Goal: Task Accomplishment & Management: Complete application form

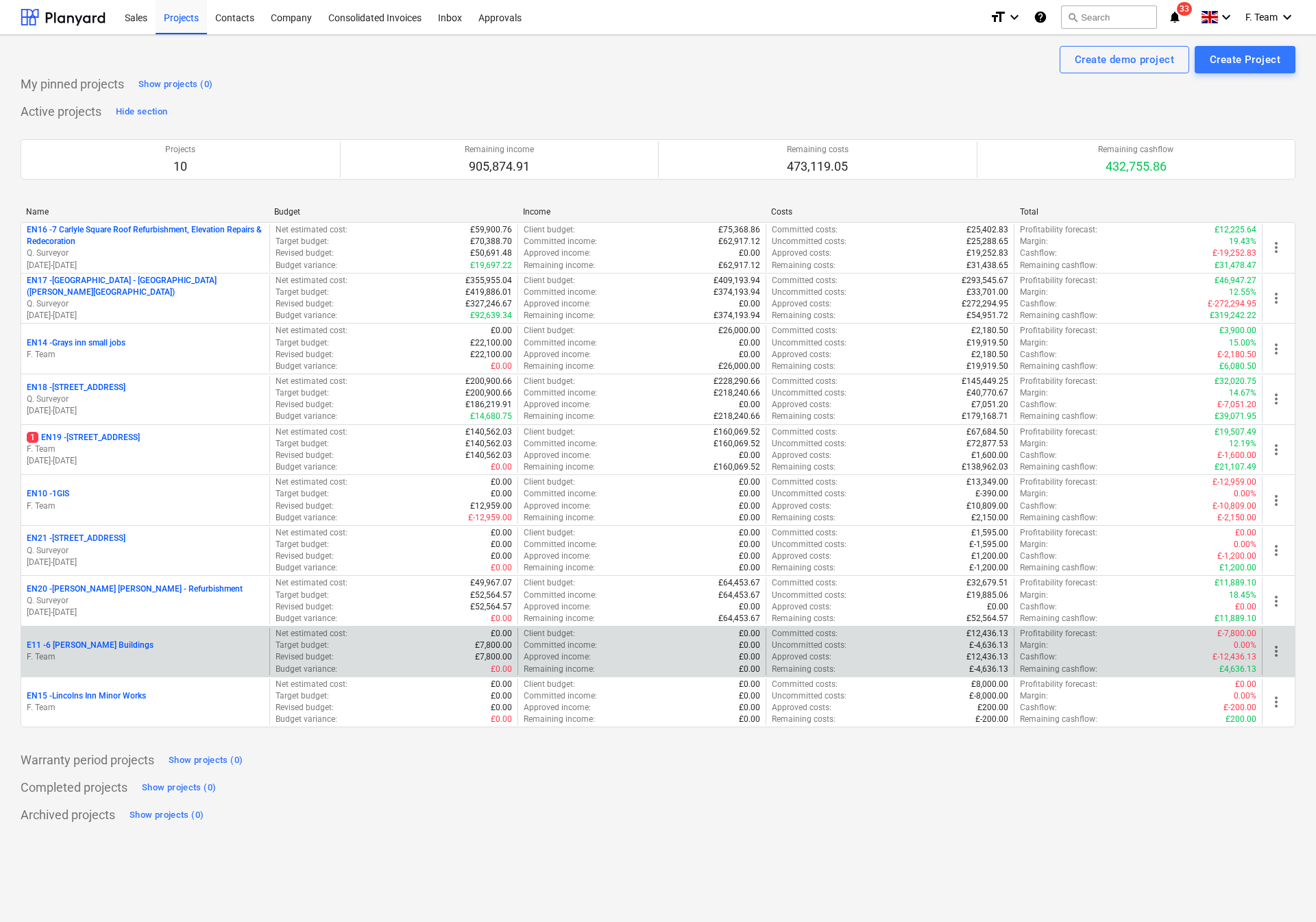
click at [165, 656] on p "F. Team" at bounding box center [145, 656] width 237 height 11
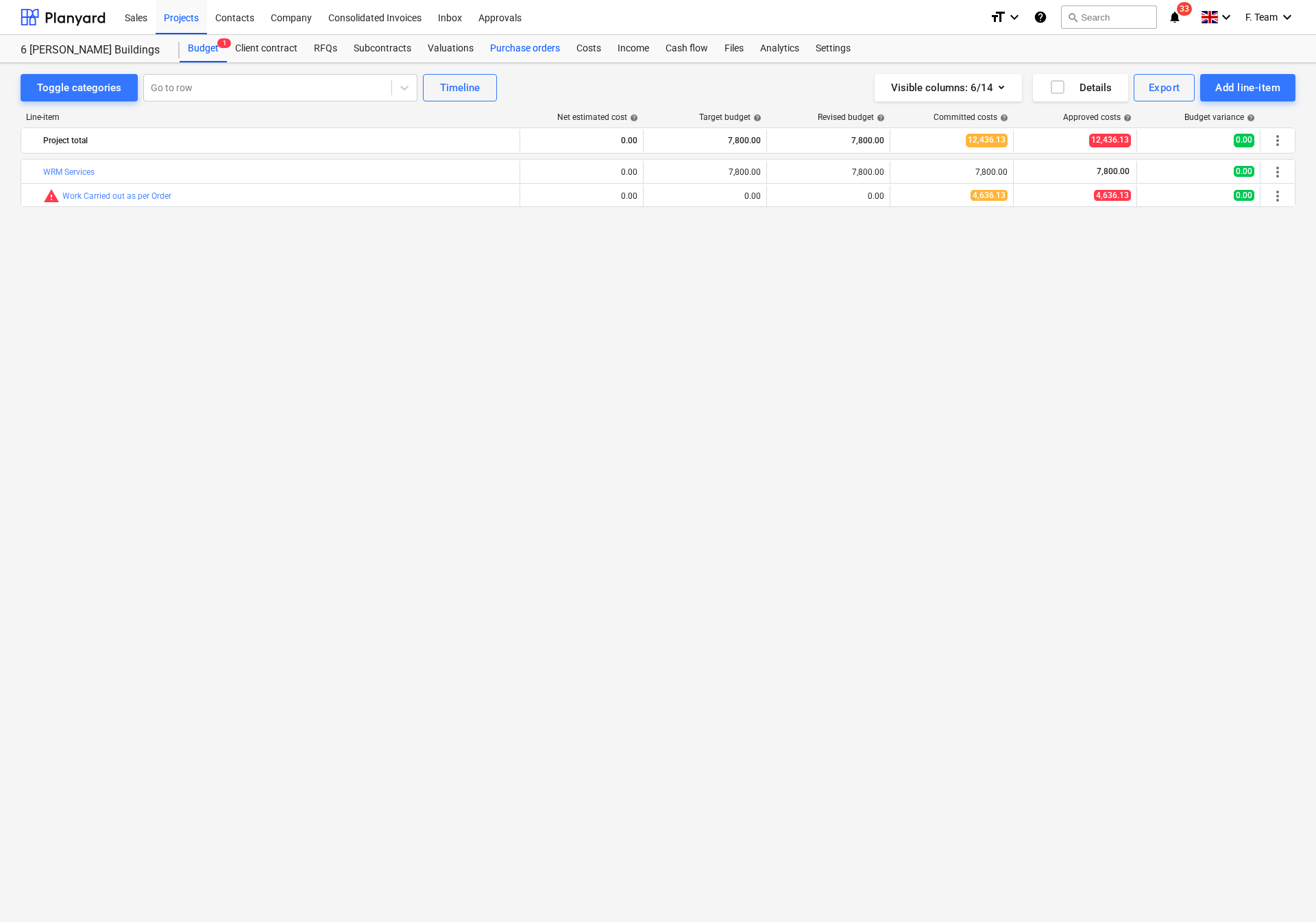
click at [502, 50] on div "Purchase orders" at bounding box center [524, 48] width 86 height 27
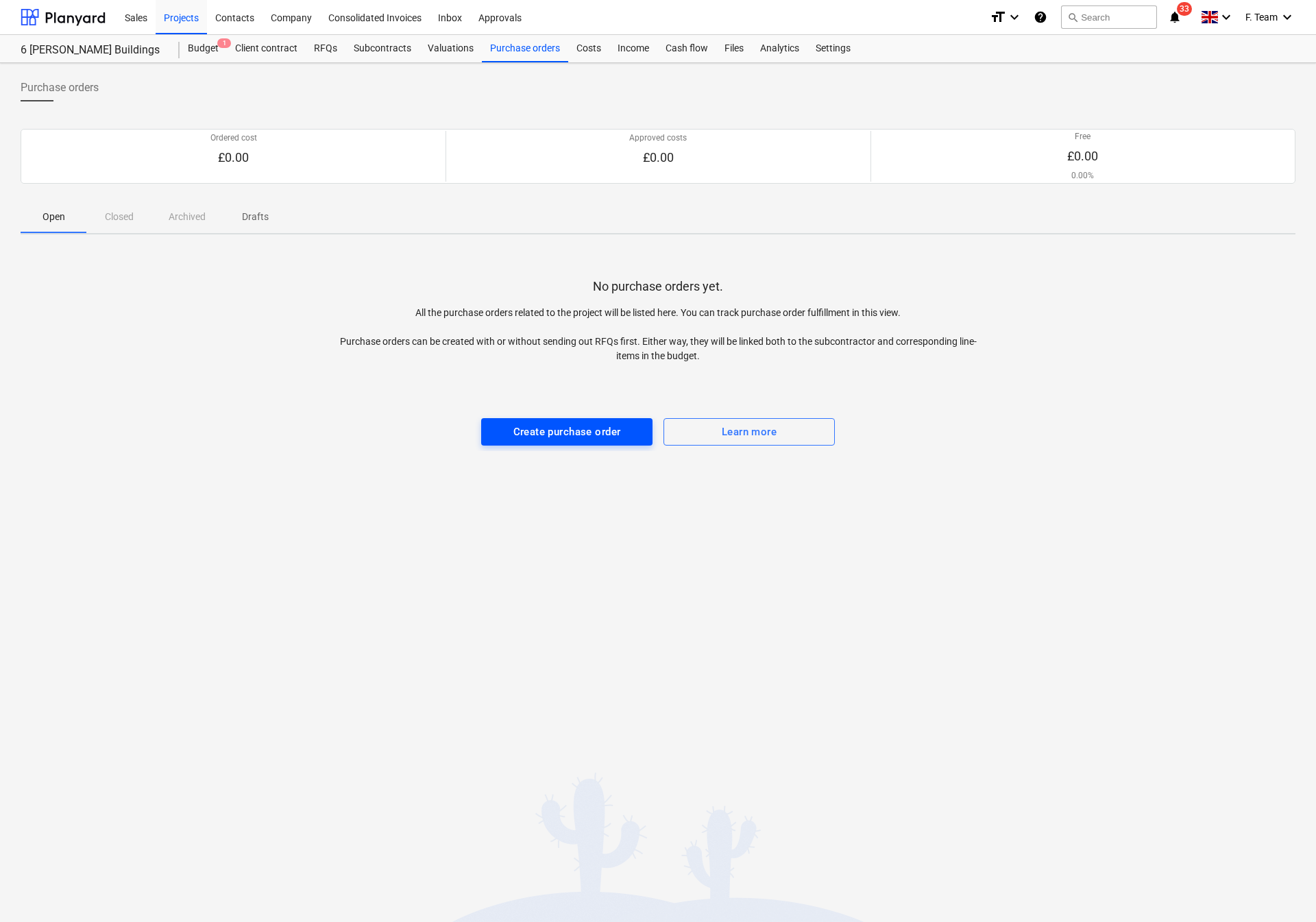
click at [545, 439] on div "Create purchase order" at bounding box center [568, 431] width 108 height 18
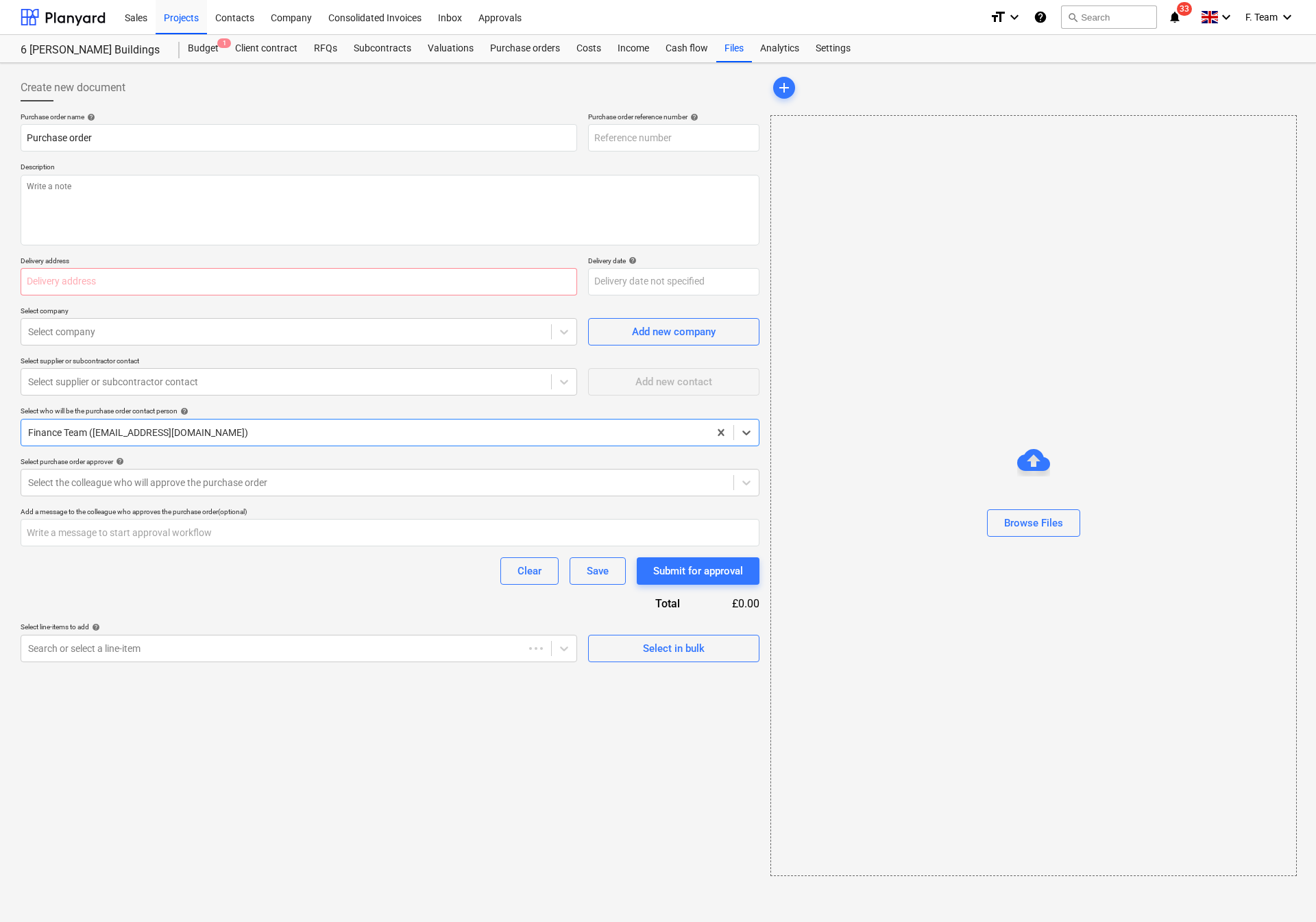
type textarea "x"
type input "E11-PO-001"
click at [79, 282] on input "text" at bounding box center [299, 281] width 556 height 27
type textarea "x"
type input "6"
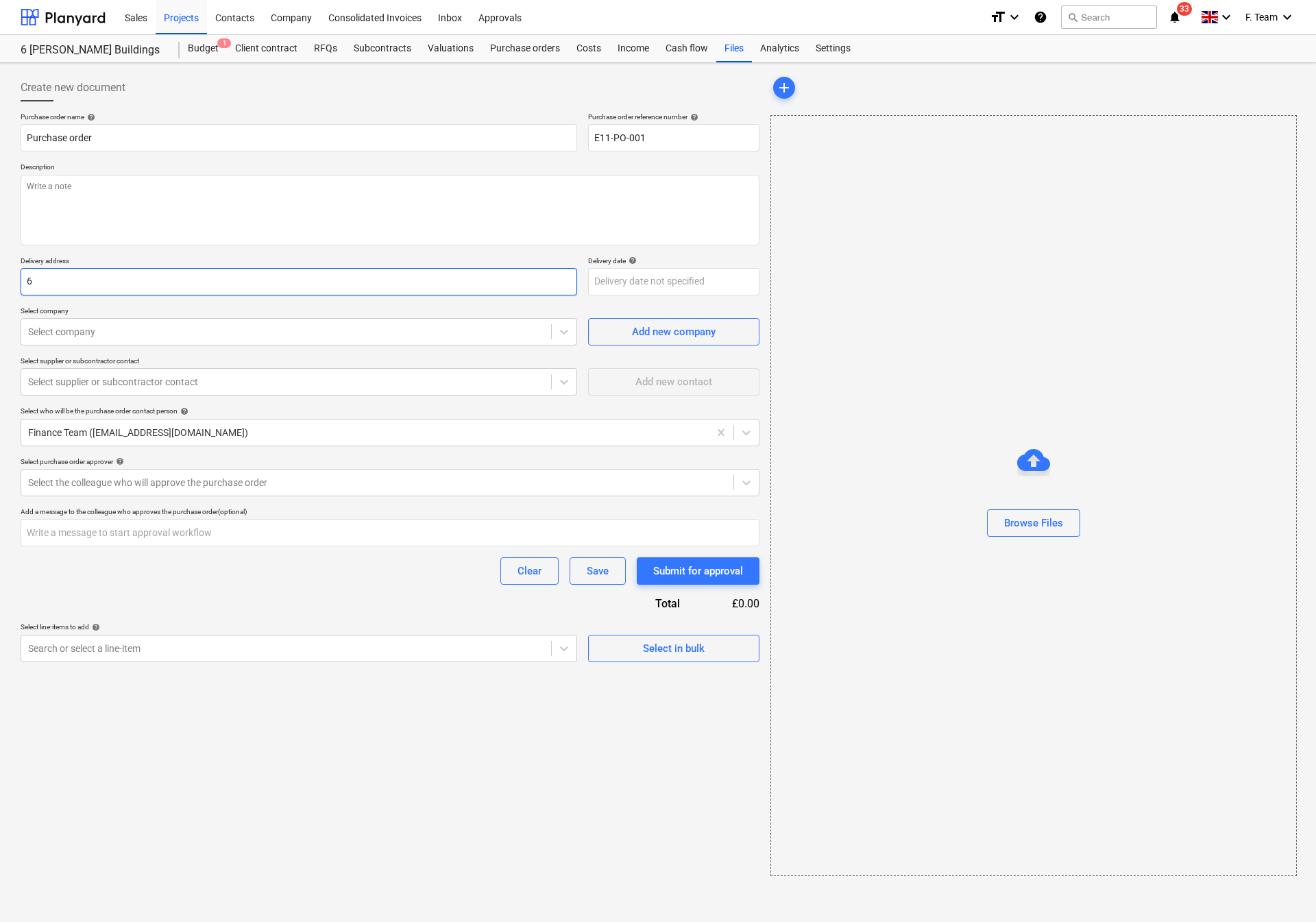
type textarea "x"
type input "6 R"
type textarea "x"
type input "6 Ra"
type textarea "x"
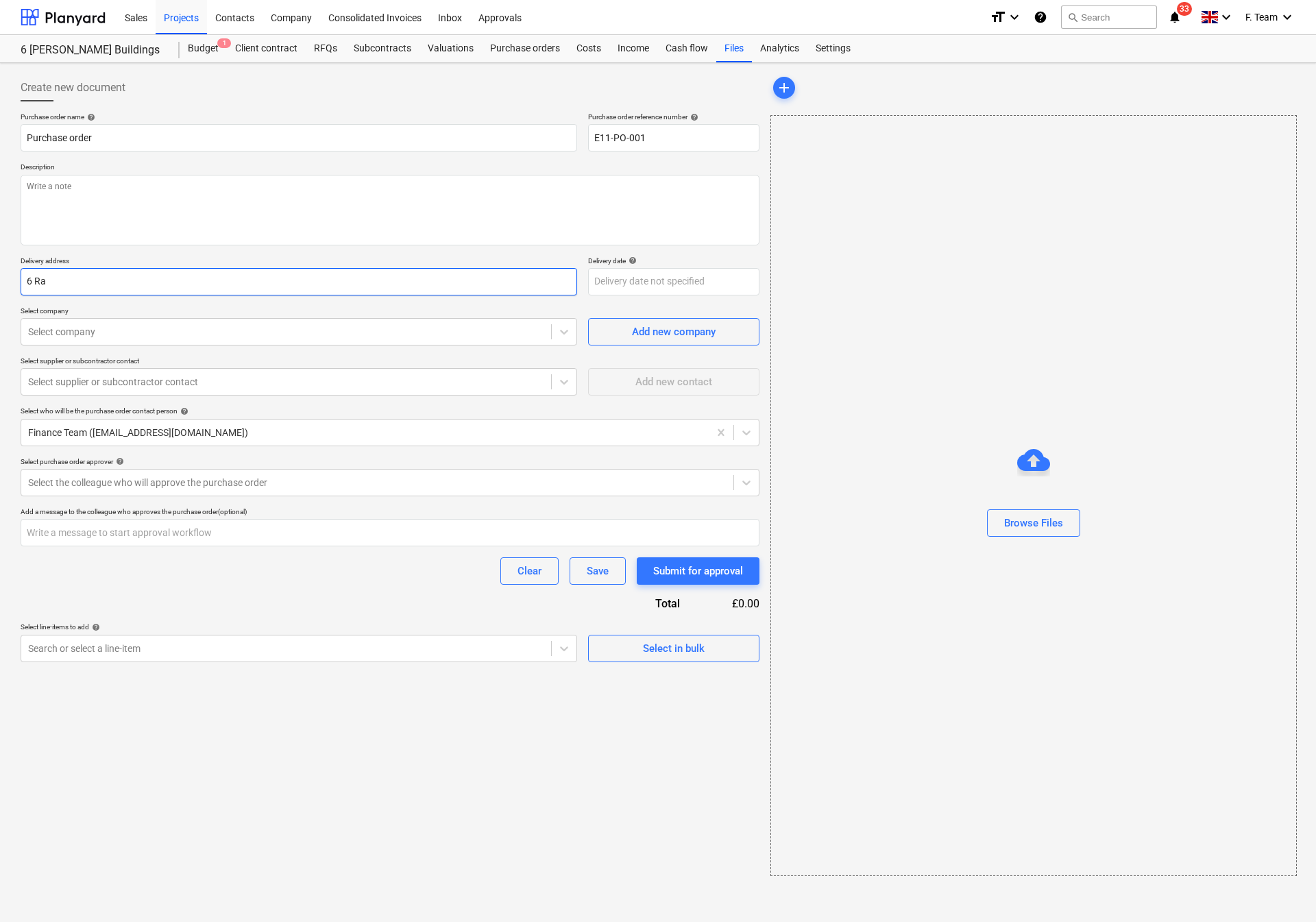
type input "6 Ray"
type textarea "x"
type input "6 Raym"
type textarea "x"
type input "6 [PERSON_NAME]"
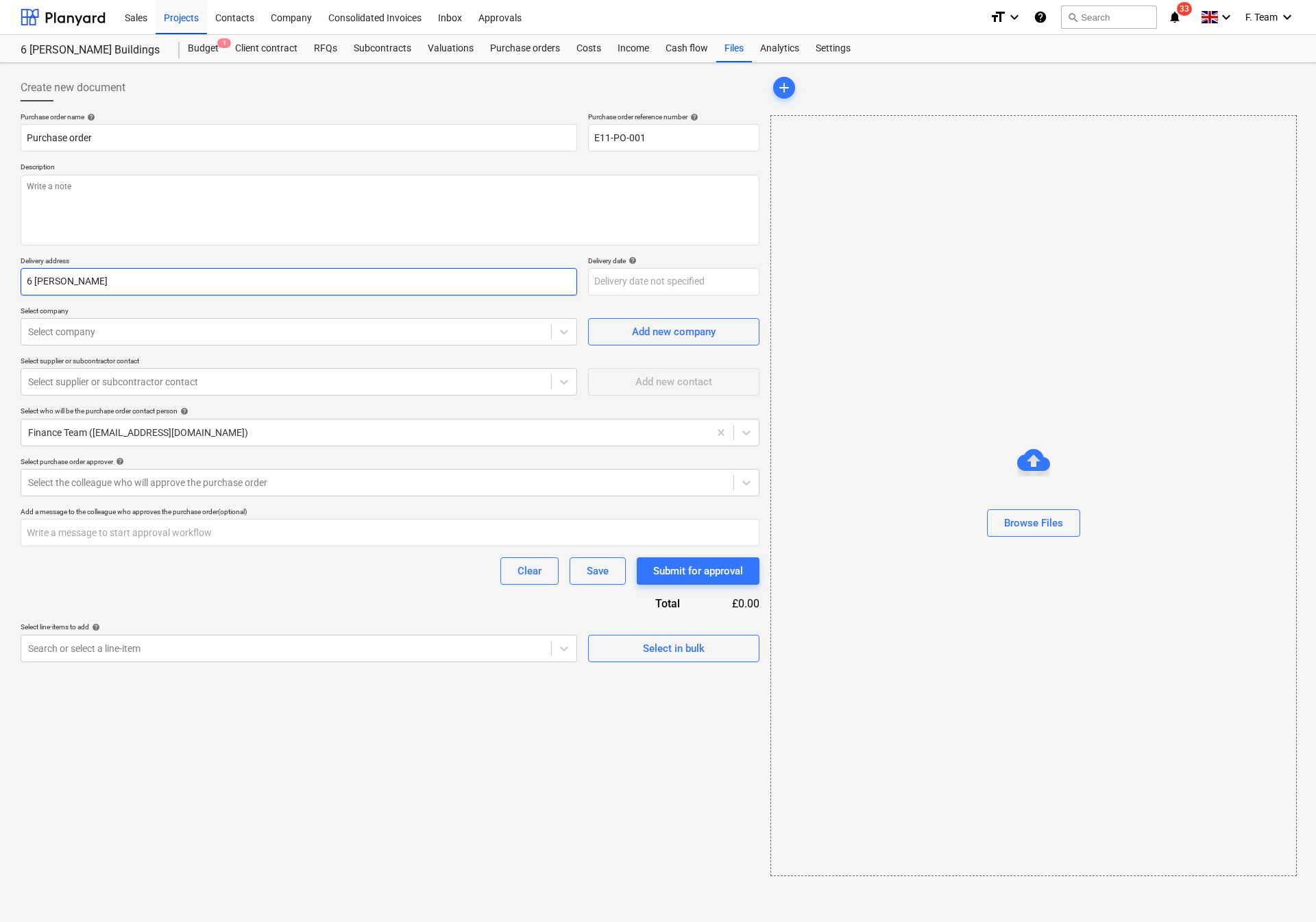
type textarea "x"
type input "6 [PERSON_NAME]"
type textarea "x"
type input "6 [PERSON_NAME]"
type textarea "x"
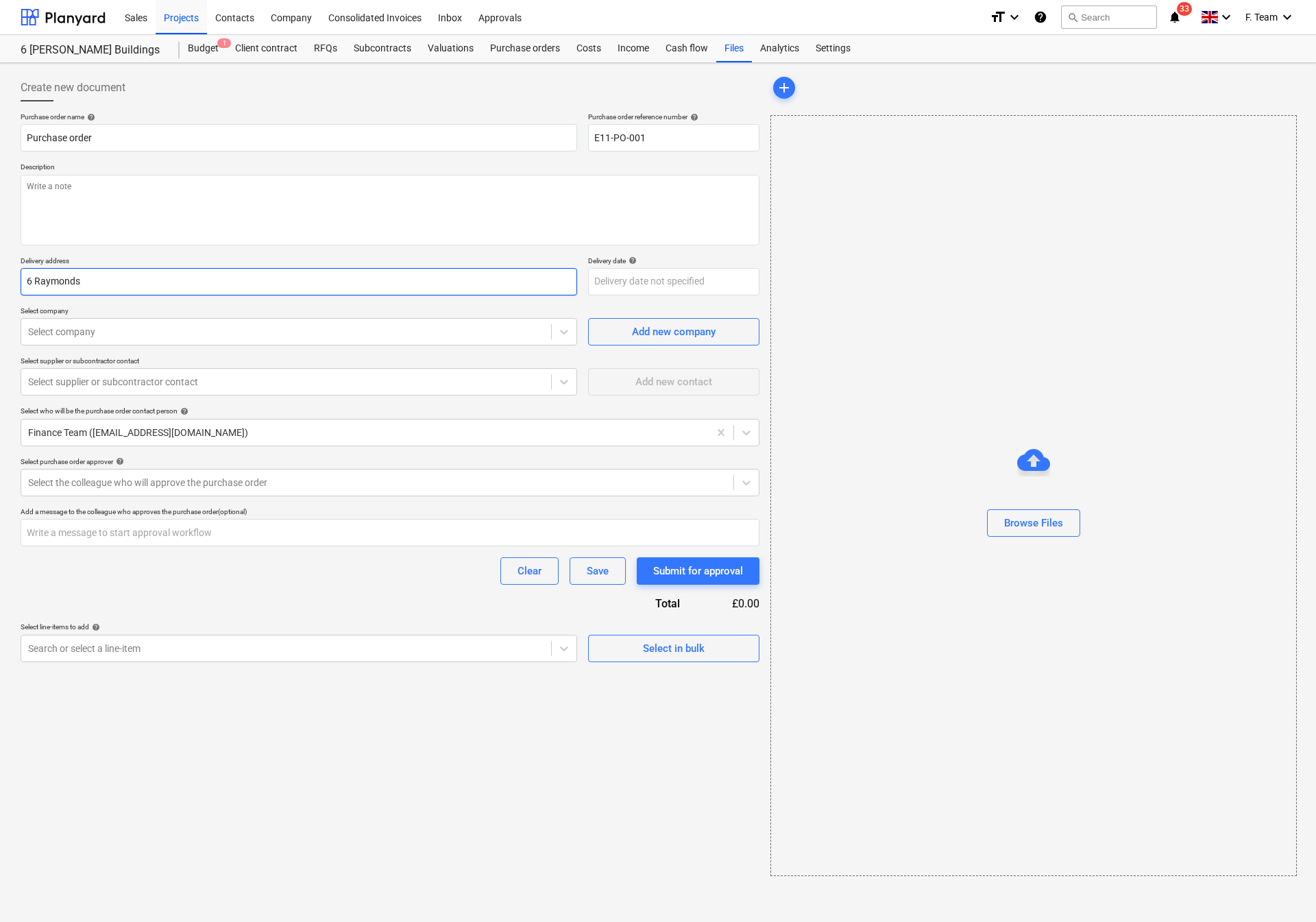
type input "6 Raymonds"
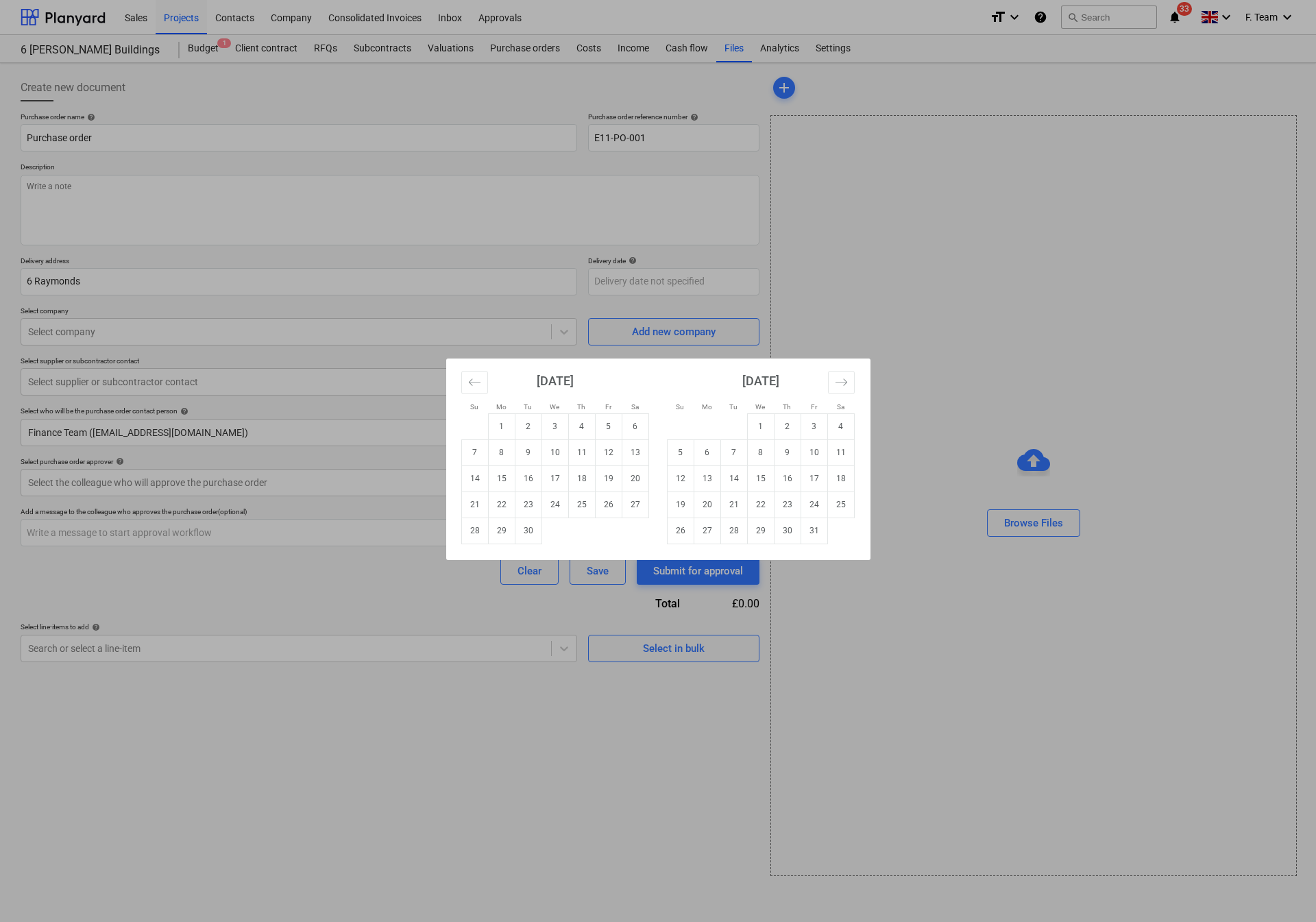
click at [224, 257] on div "Su Mo Tu We Th Fr Sa Su Mo Tu We Th Fr Sa [DATE] 1 2 3 4 5 6 7 8 9 10 11 12 13 …" at bounding box center [658, 461] width 1316 height 922
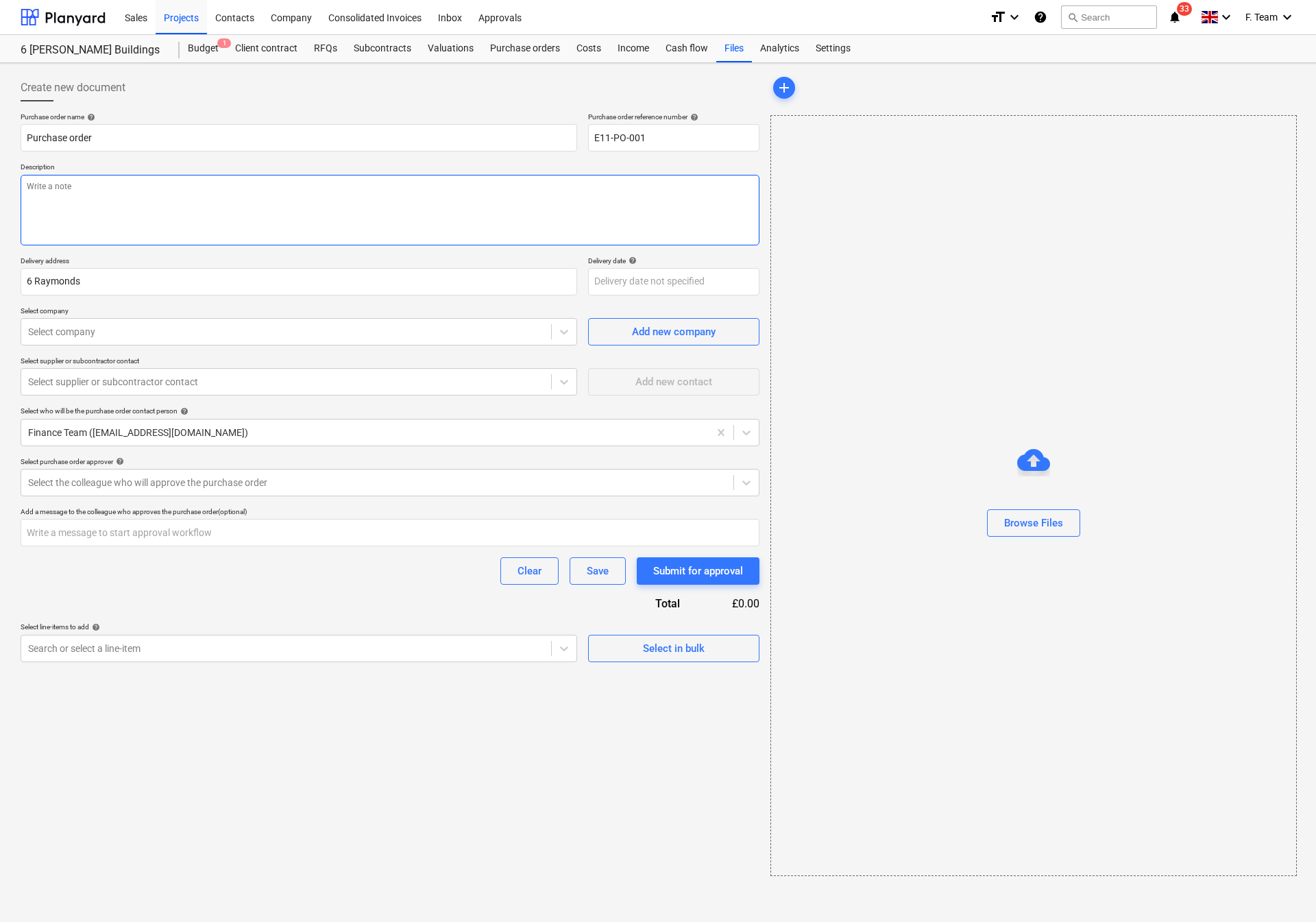
click at [86, 200] on textarea at bounding box center [390, 210] width 739 height 71
paste textarea "• Supply 37lm truck mount £755.00 + VAT"
type textarea "x"
type textarea "• Supply 37lm truck mount £755.00 + VAT"
click at [40, 181] on textarea "• Supply 37lm truck mount £755.00 + VAT" at bounding box center [390, 210] width 739 height 71
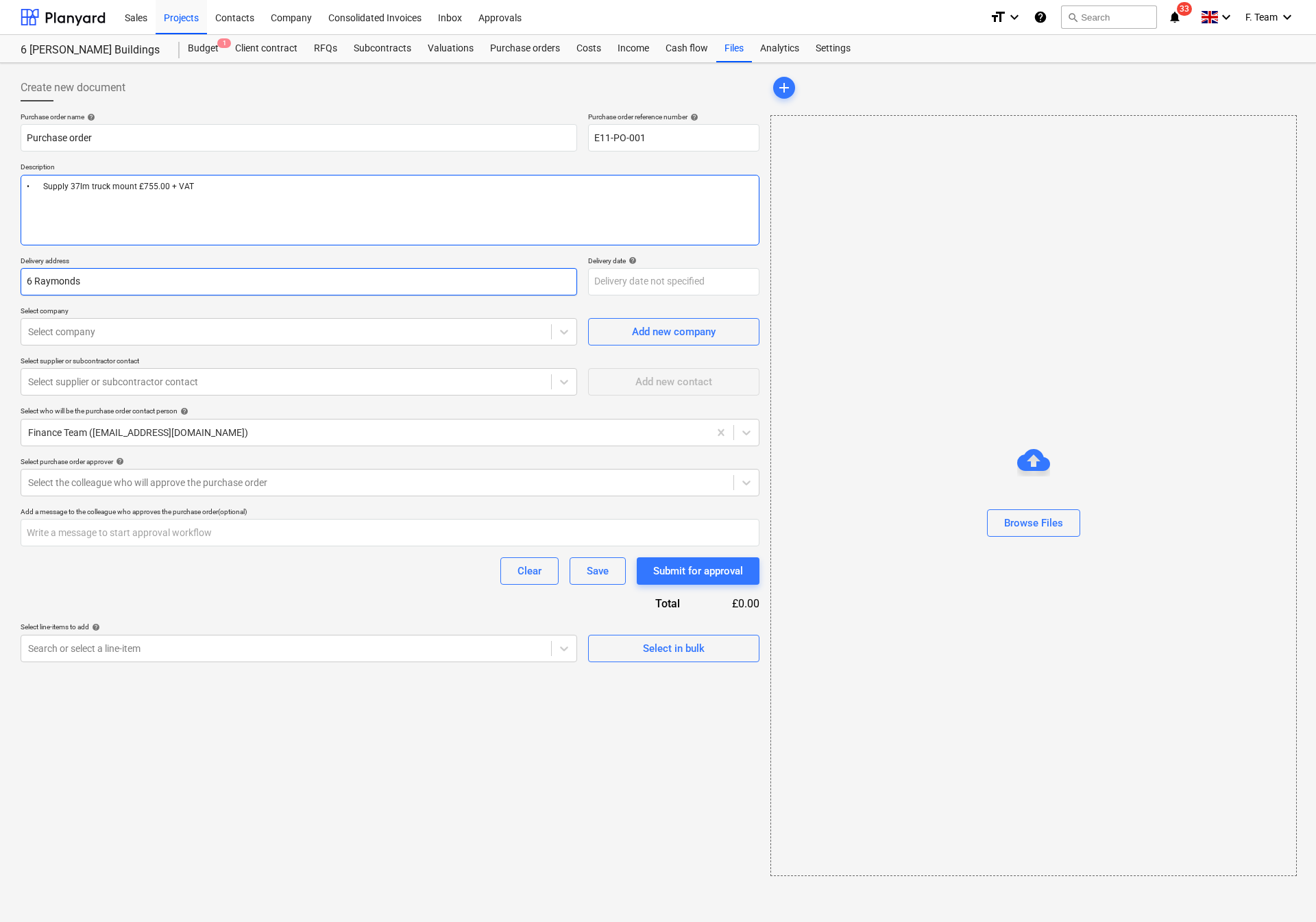
type textarea "x"
type textarea "•Supply 37lm truck mount £755.00 + VAT"
type textarea "x"
type textarea "Supply 37lm truck mount £755.00 + VAT"
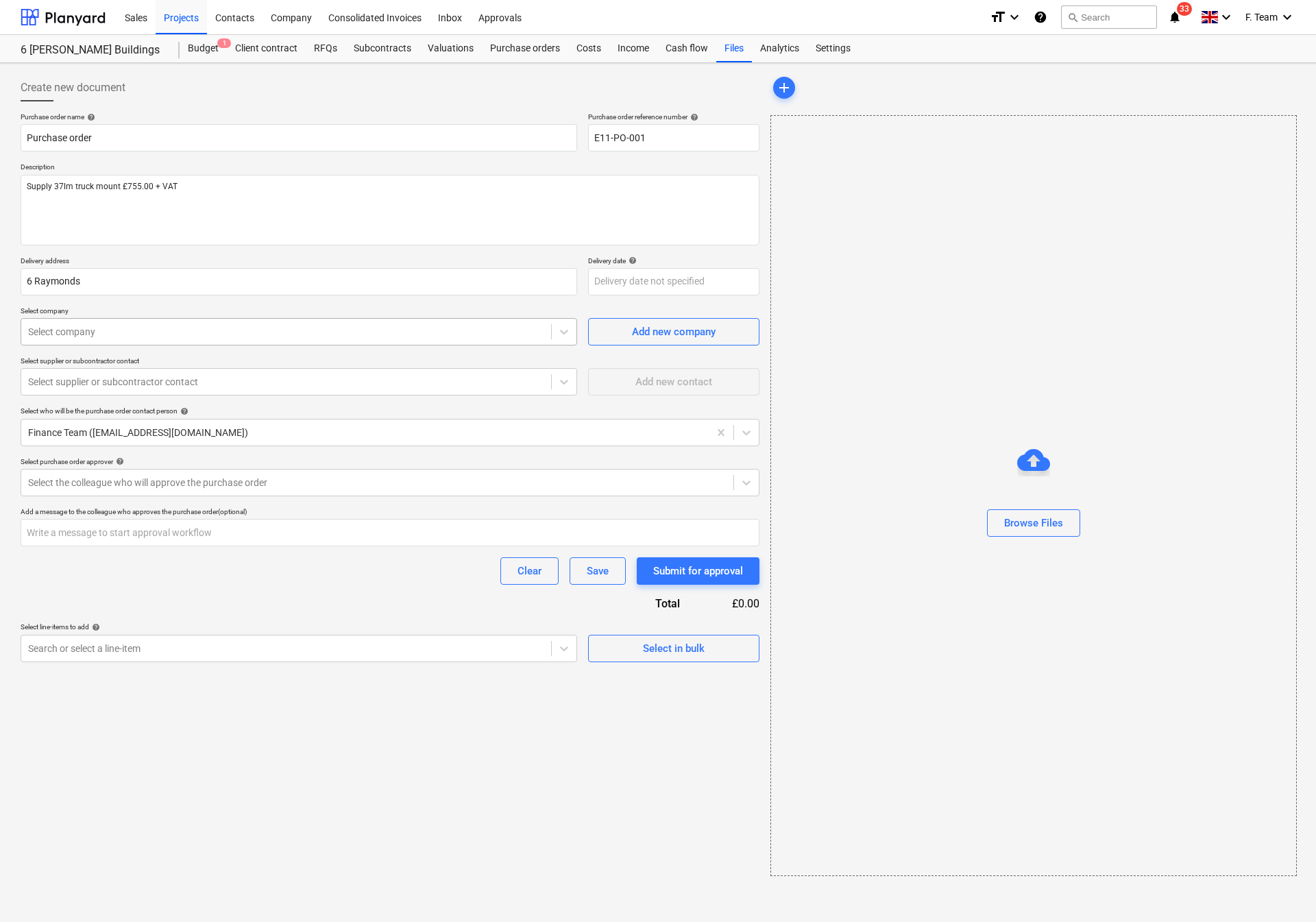
click at [192, 323] on div "Select company" at bounding box center [286, 332] width 530 height 19
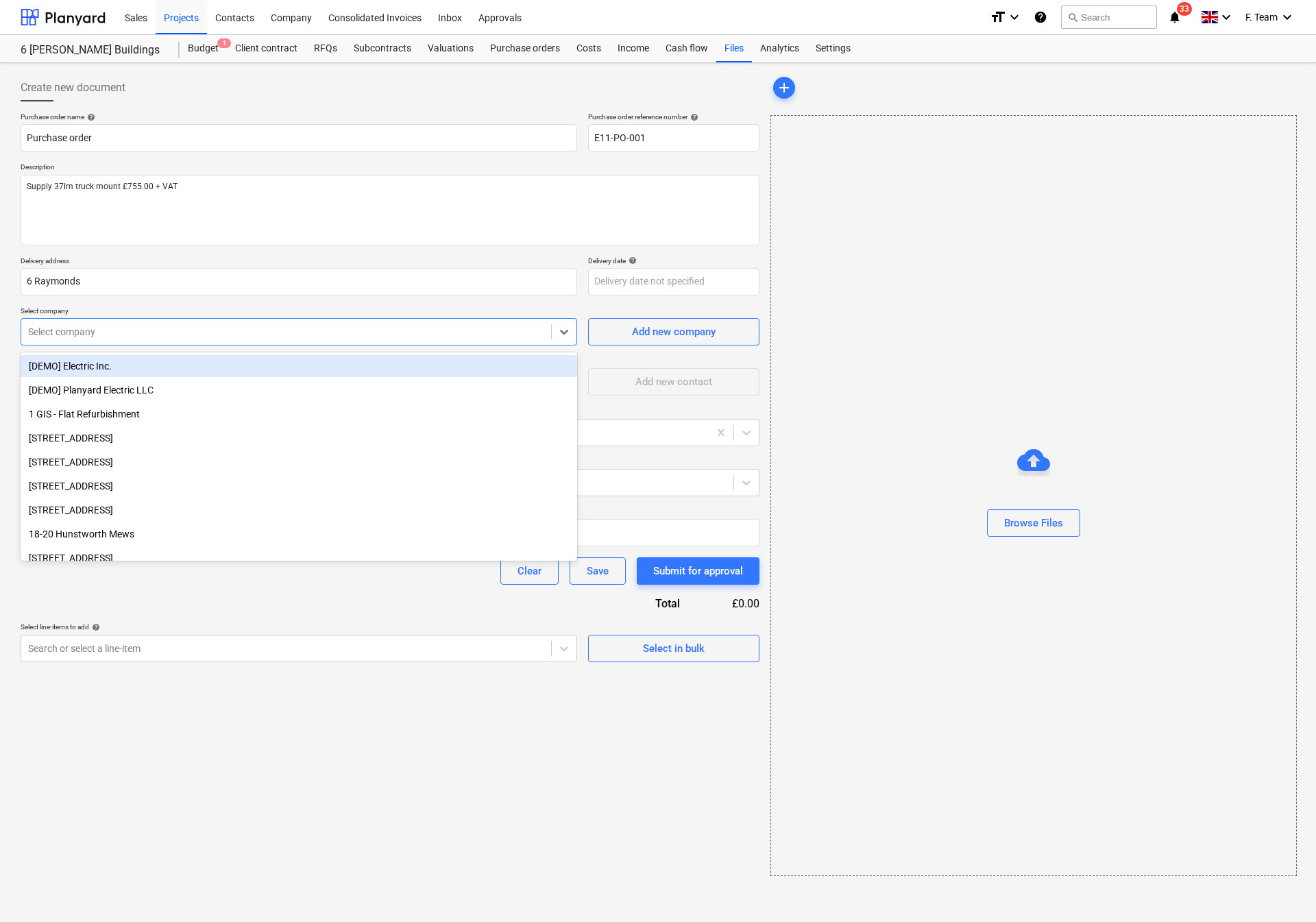
click at [192, 325] on div "Select company" at bounding box center [286, 332] width 530 height 19
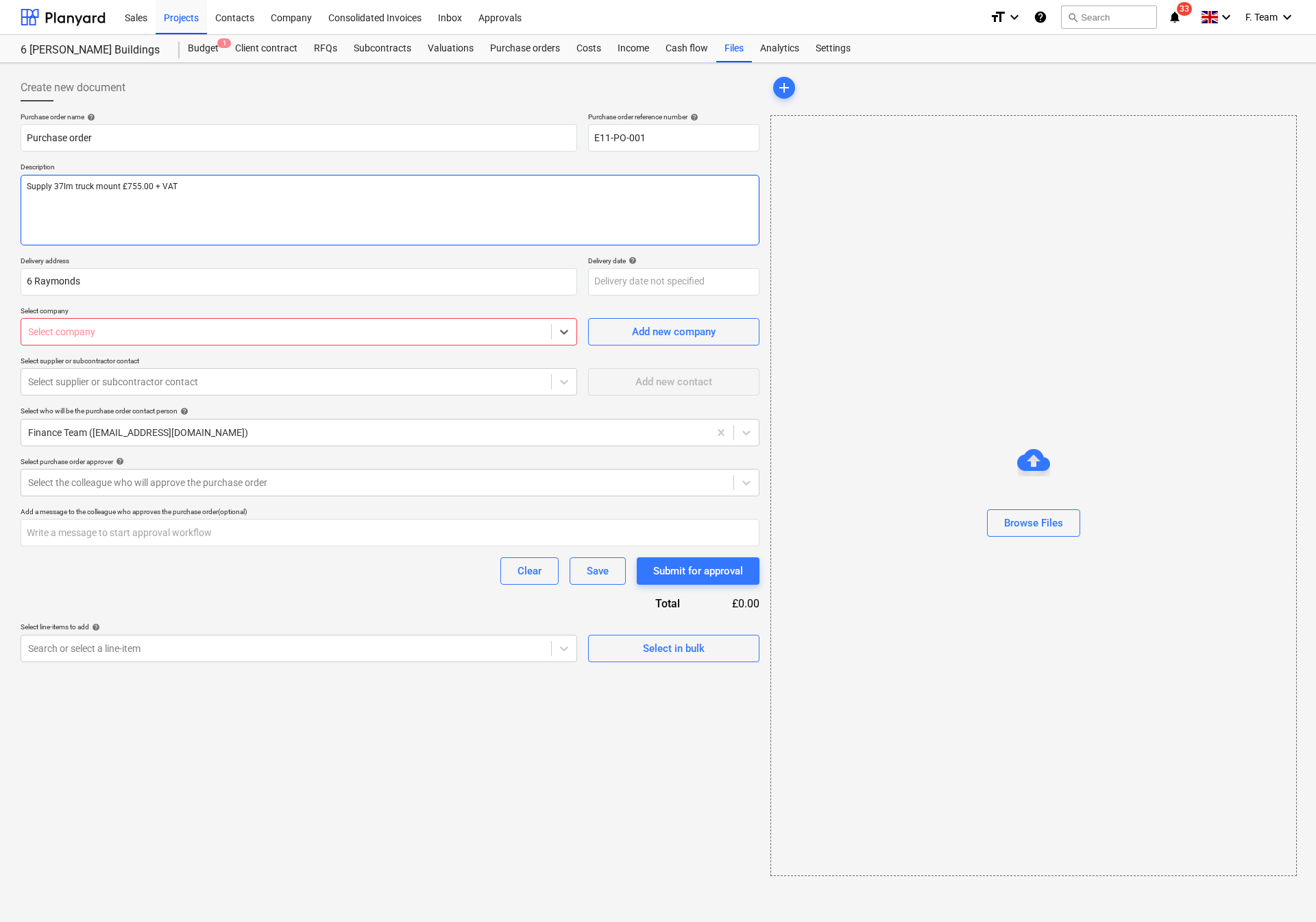
type textarea "x"
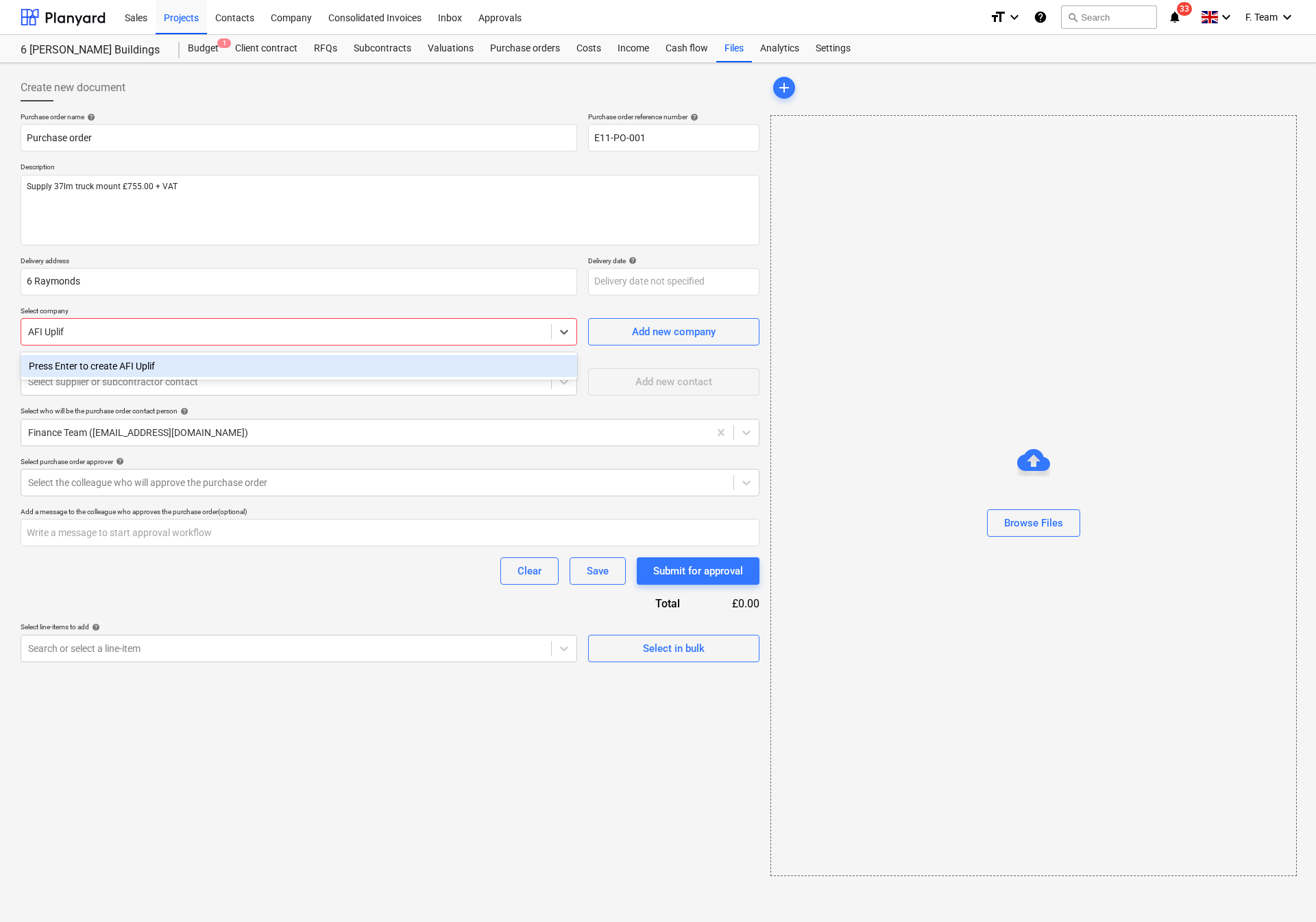
type input "AFI Uplift"
type textarea "x"
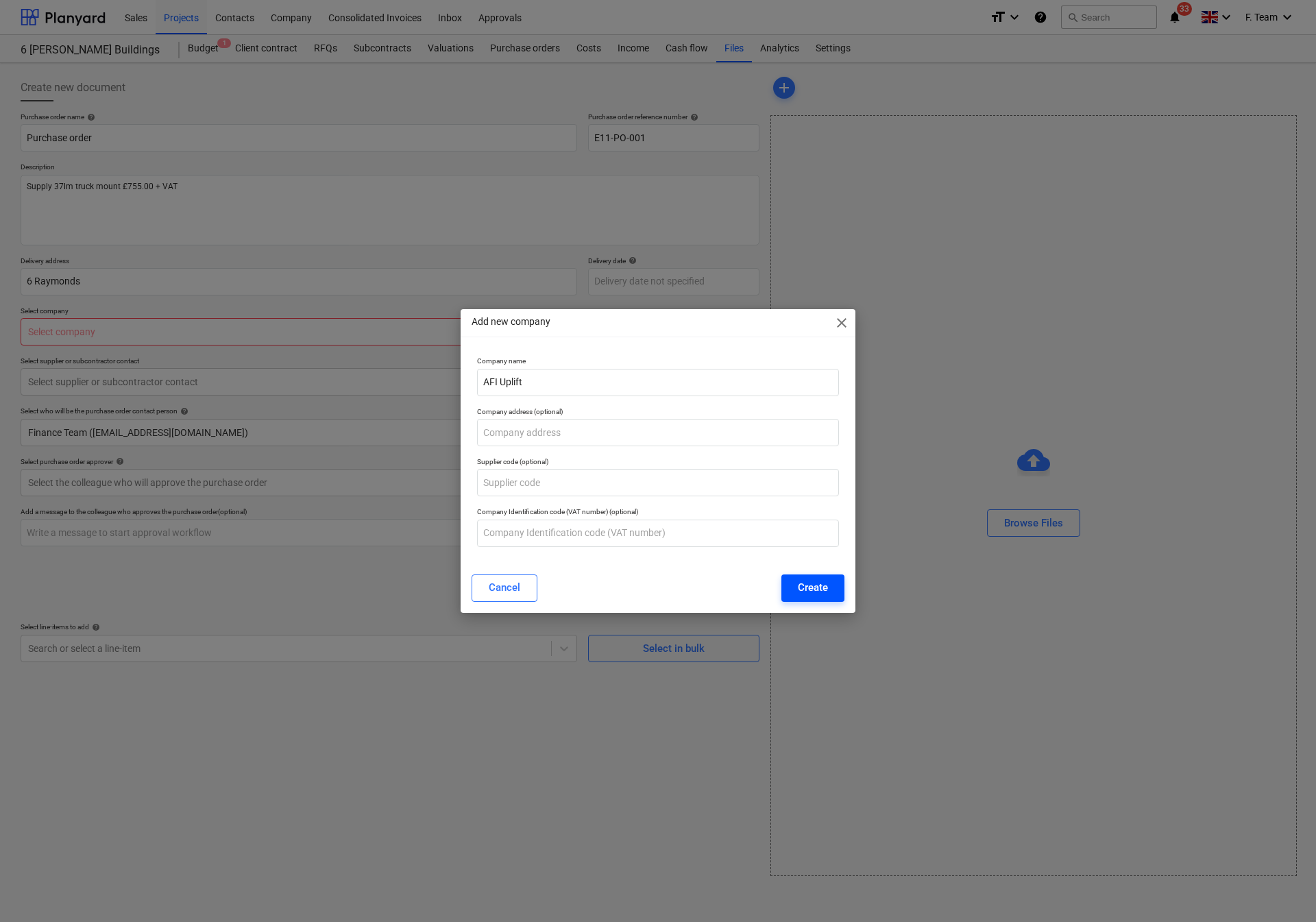
click at [795, 591] on button "Create" at bounding box center [813, 587] width 63 height 27
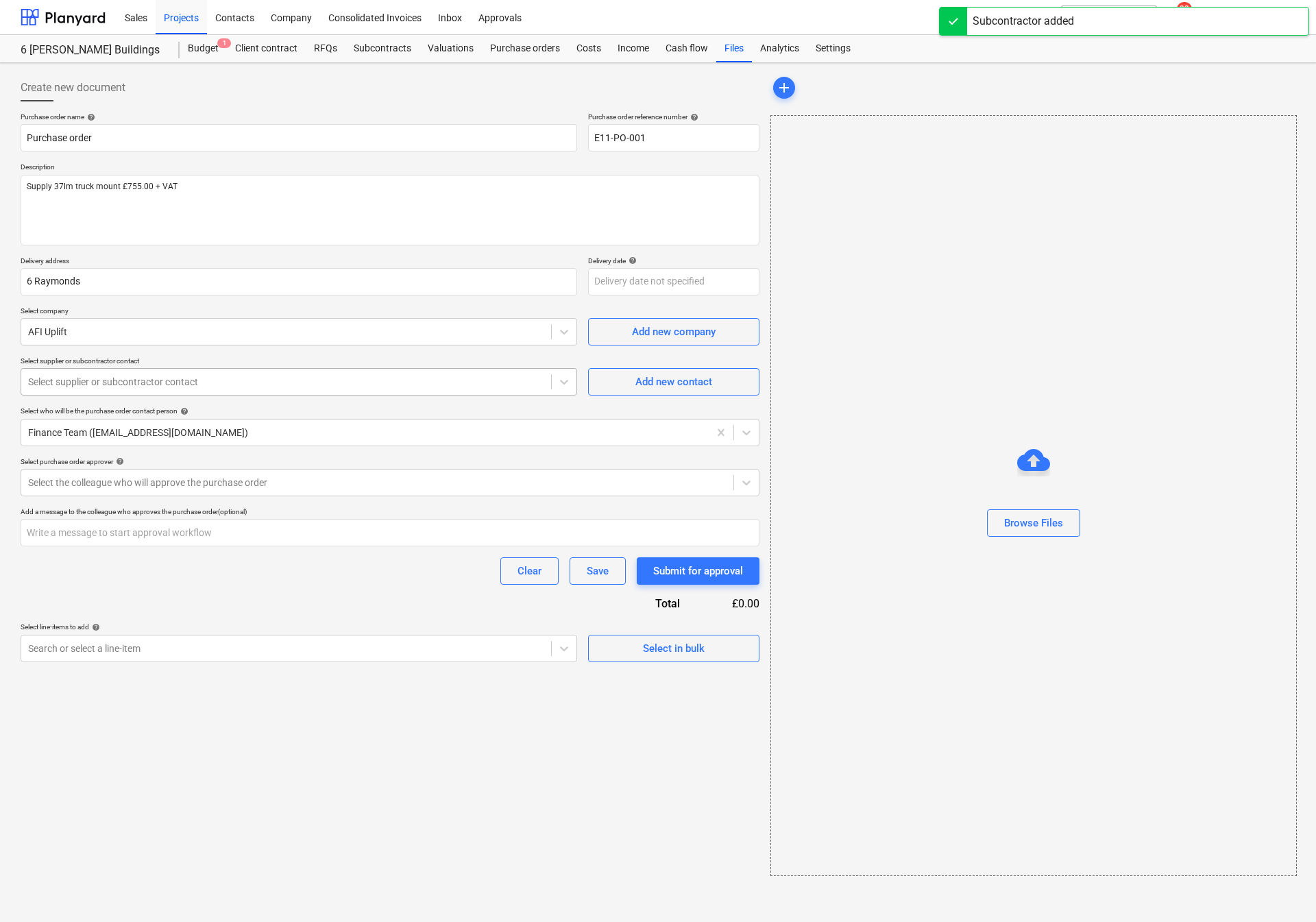
click at [215, 391] on div "Select supplier or subcontractor contact" at bounding box center [286, 382] width 530 height 19
click at [646, 389] on div "Add new contact" at bounding box center [674, 381] width 77 height 18
type textarea "x"
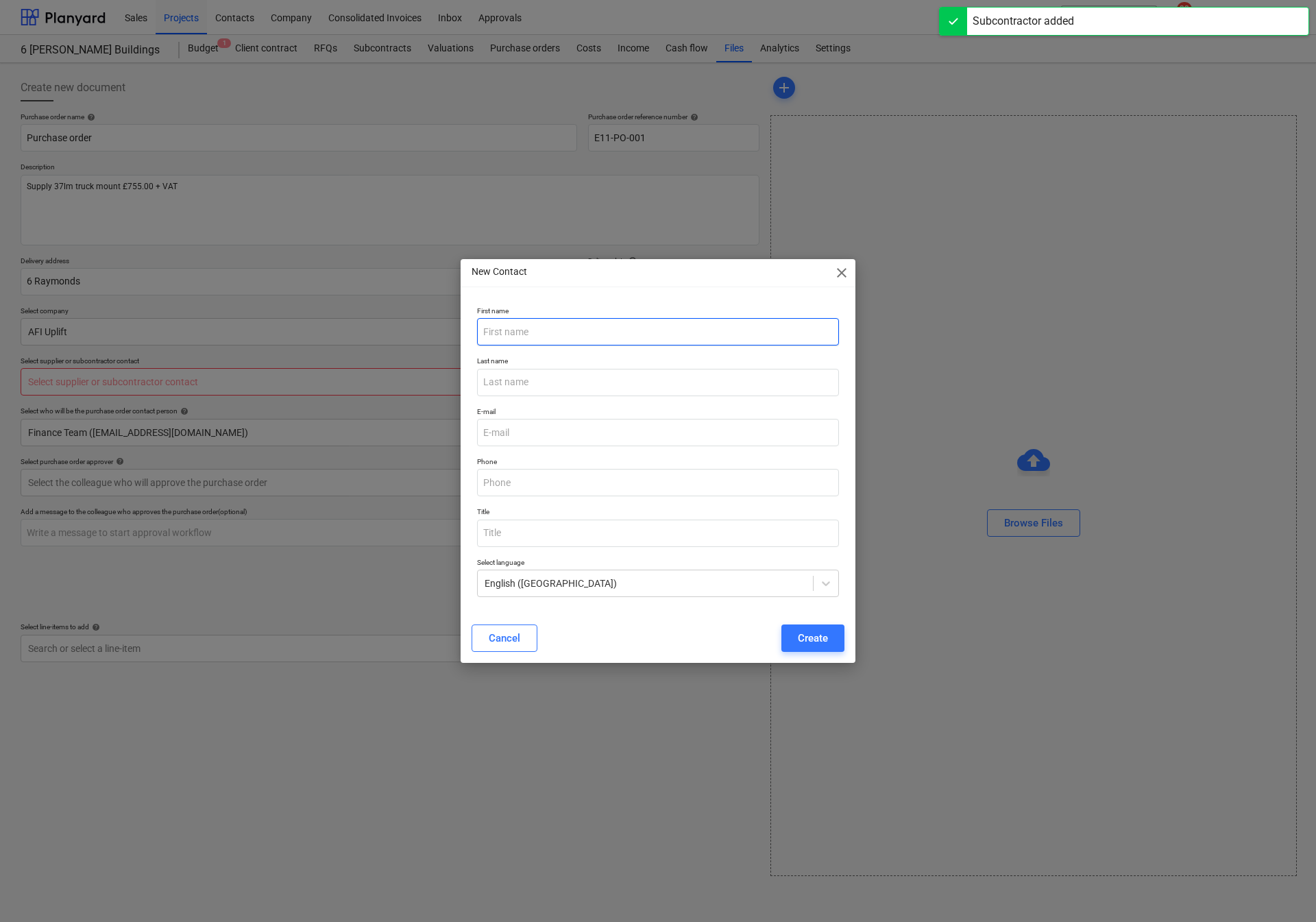
click at [601, 330] on input "text" at bounding box center [658, 331] width 362 height 27
type input "AFI Uplift"
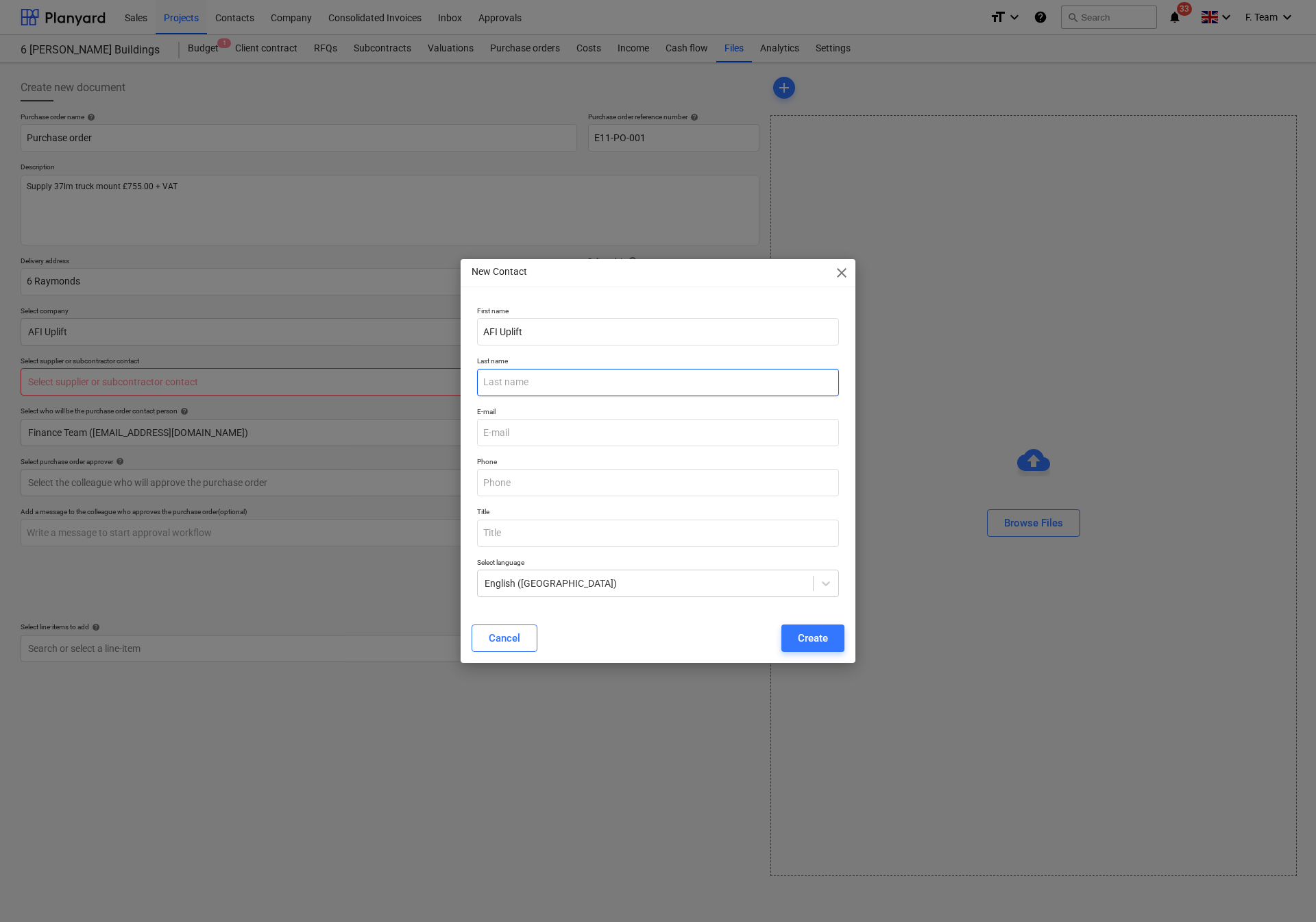
click at [542, 379] on input "text" at bounding box center [658, 382] width 362 height 27
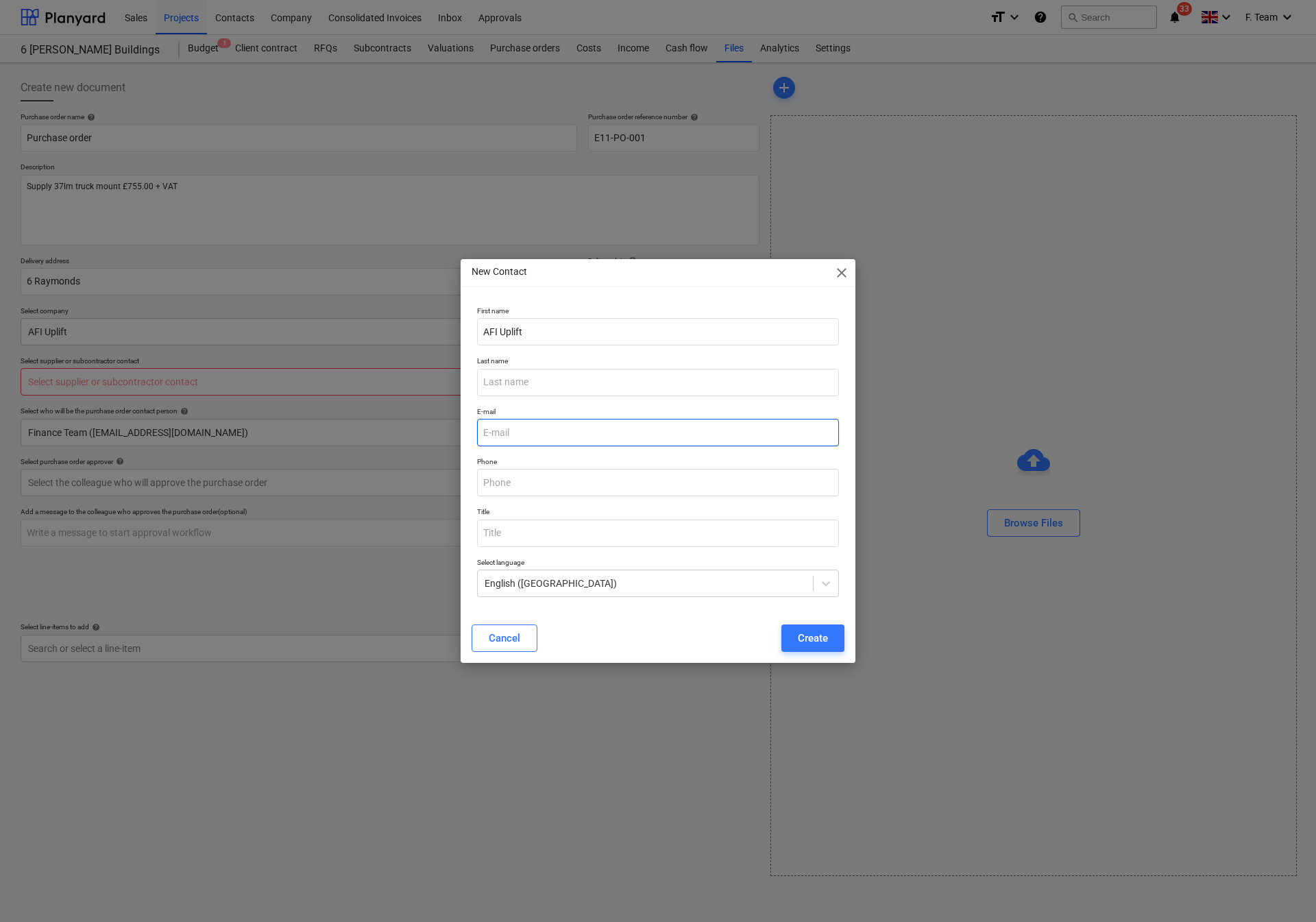
click at [527, 434] on input "email" at bounding box center [658, 432] width 362 height 27
click at [510, 432] on input "email" at bounding box center [658, 432] width 362 height 27
type textarea "x"
click at [515, 432] on input "email" at bounding box center [658, 432] width 362 height 27
paste input "[EMAIL_ADDRESS][DOMAIN_NAME]"
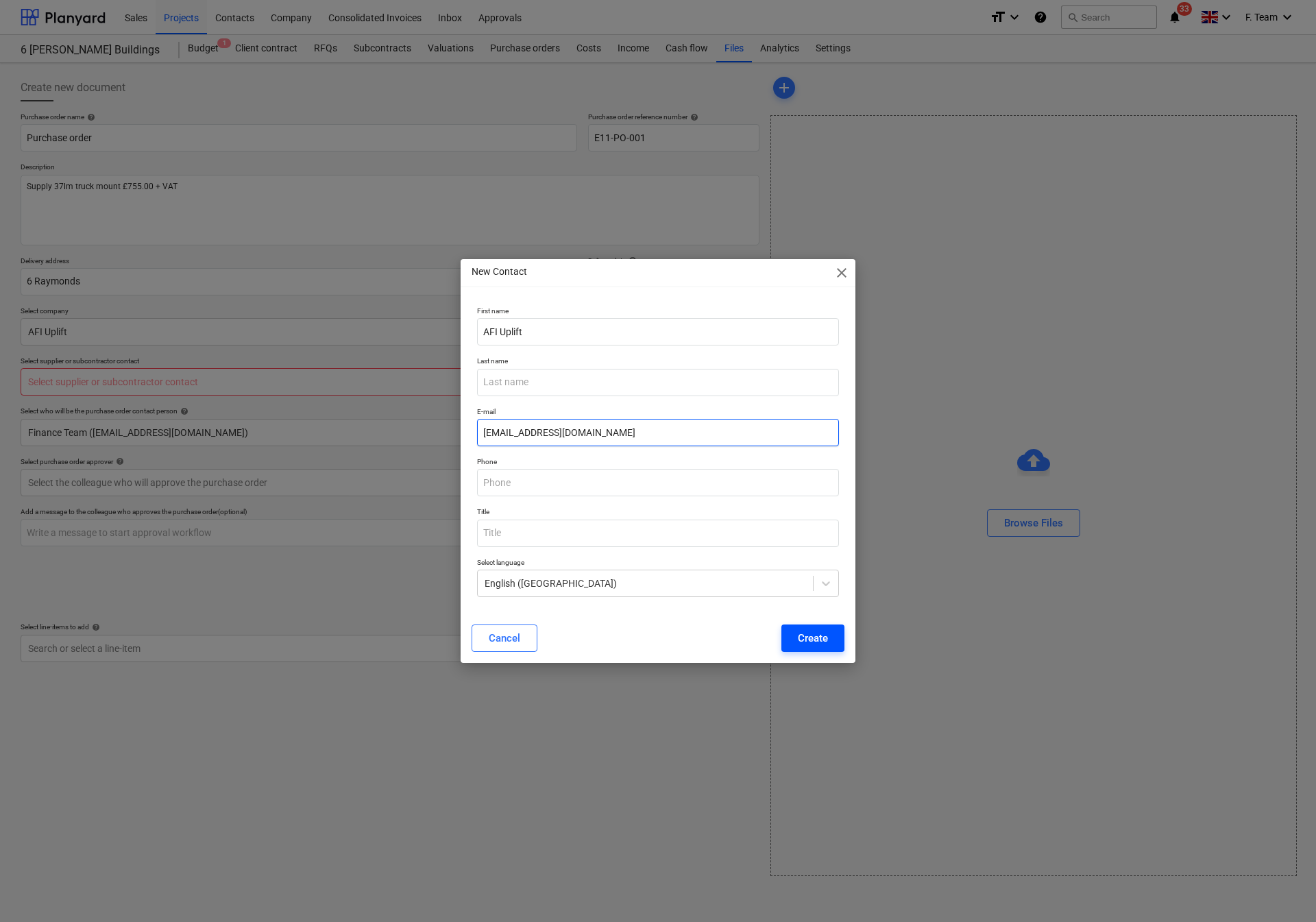
type input "[EMAIL_ADDRESS][DOMAIN_NAME]"
click at [807, 648] on button "Create" at bounding box center [813, 637] width 63 height 27
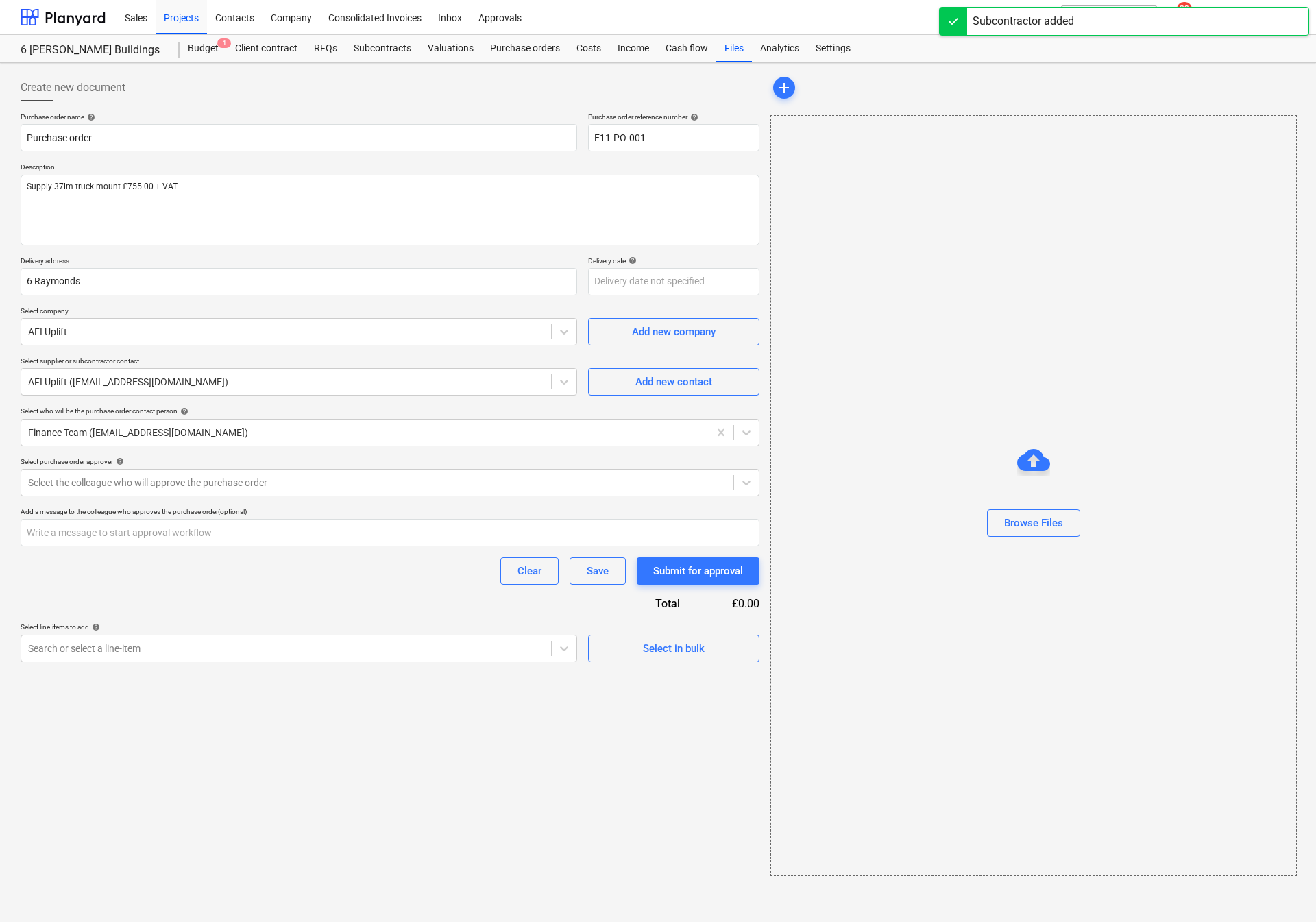
click at [109, 498] on div "Purchase order name help Purchase order Purchase order reference number help E1…" at bounding box center [390, 387] width 739 height 549
click at [120, 487] on div at bounding box center [377, 482] width 698 height 13
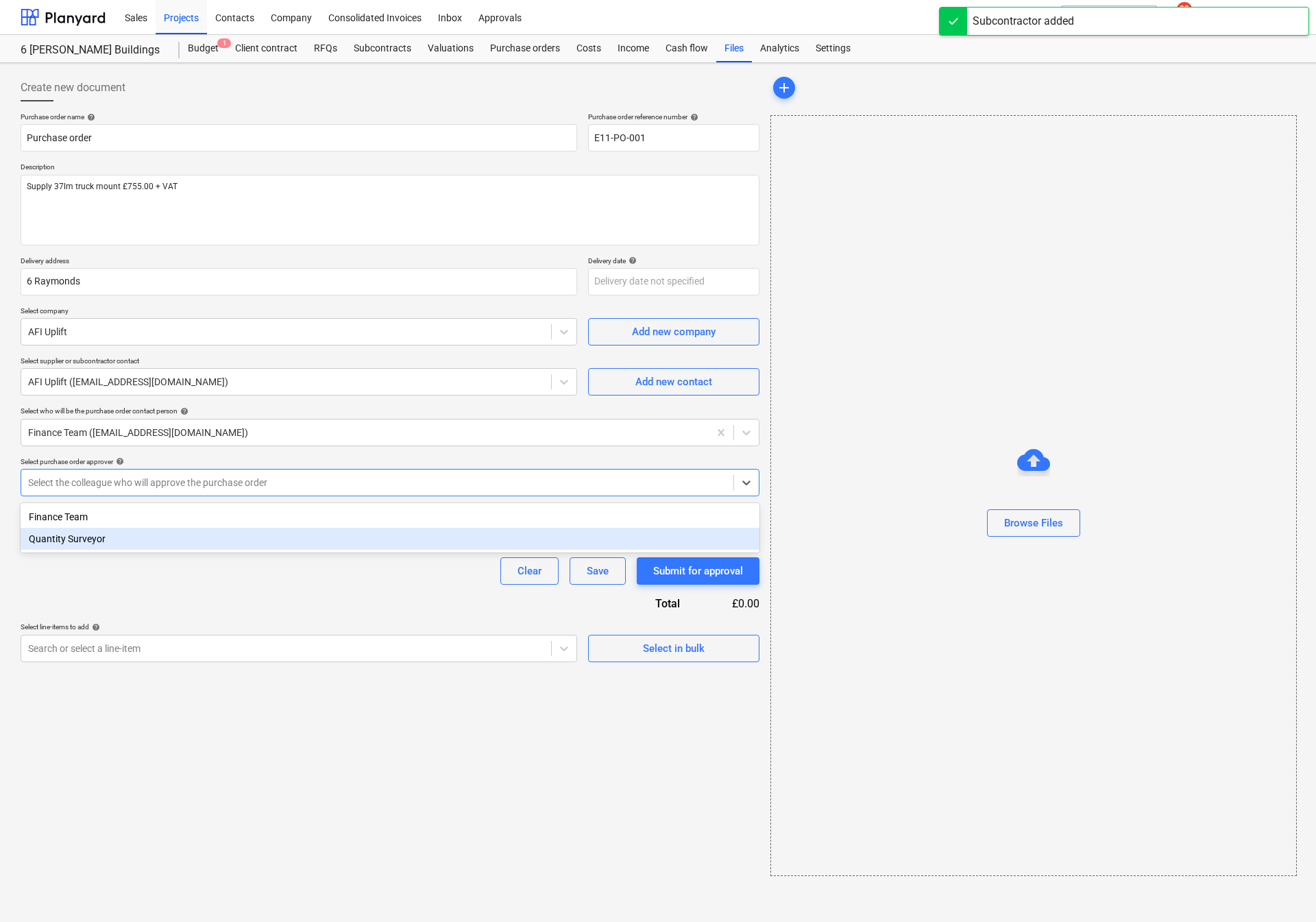
click at [88, 536] on div "Quantity Surveyor" at bounding box center [390, 538] width 739 height 22
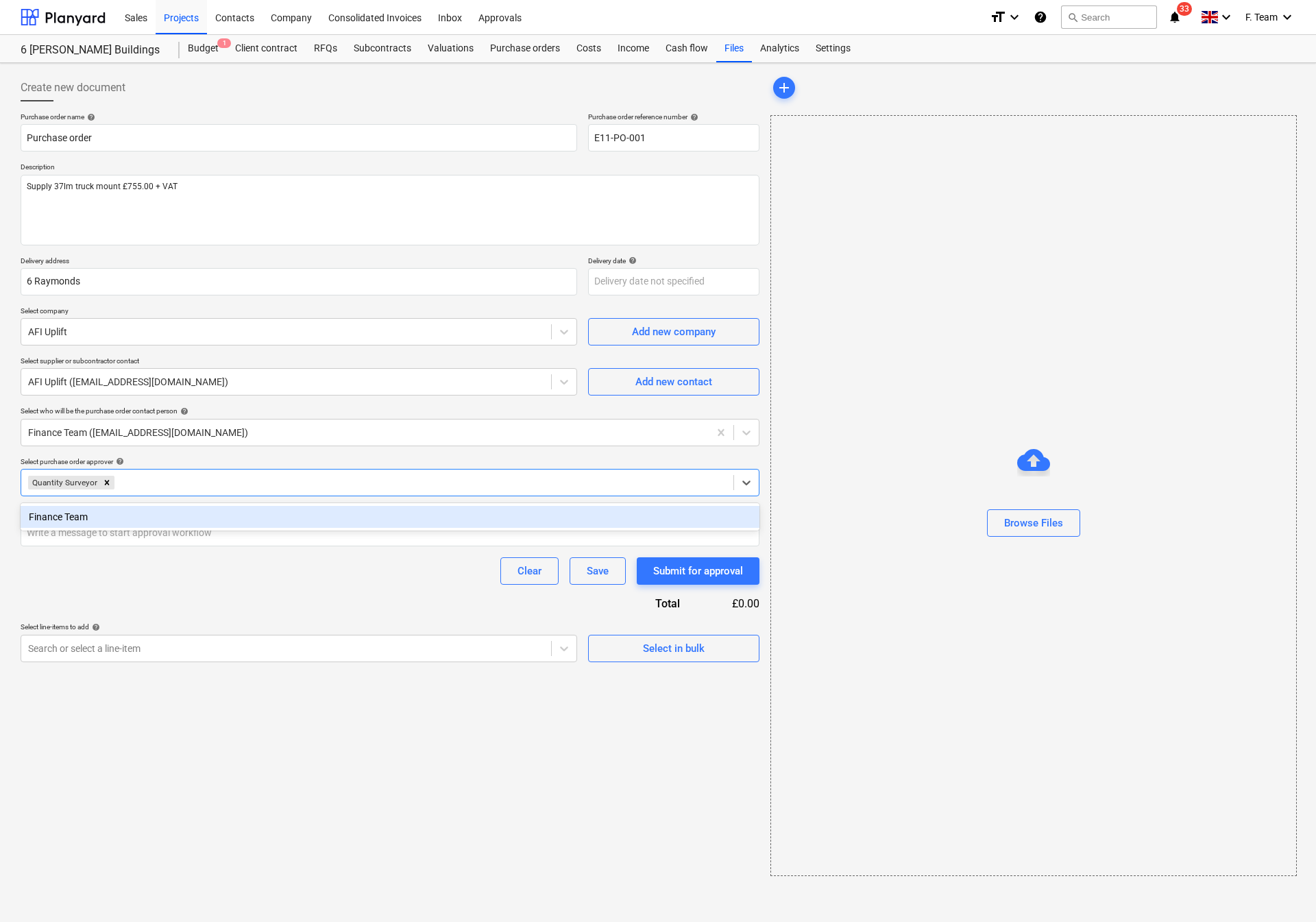
click at [111, 597] on div "Purchase order name help Purchase order Purchase order reference number help E1…" at bounding box center [390, 387] width 739 height 549
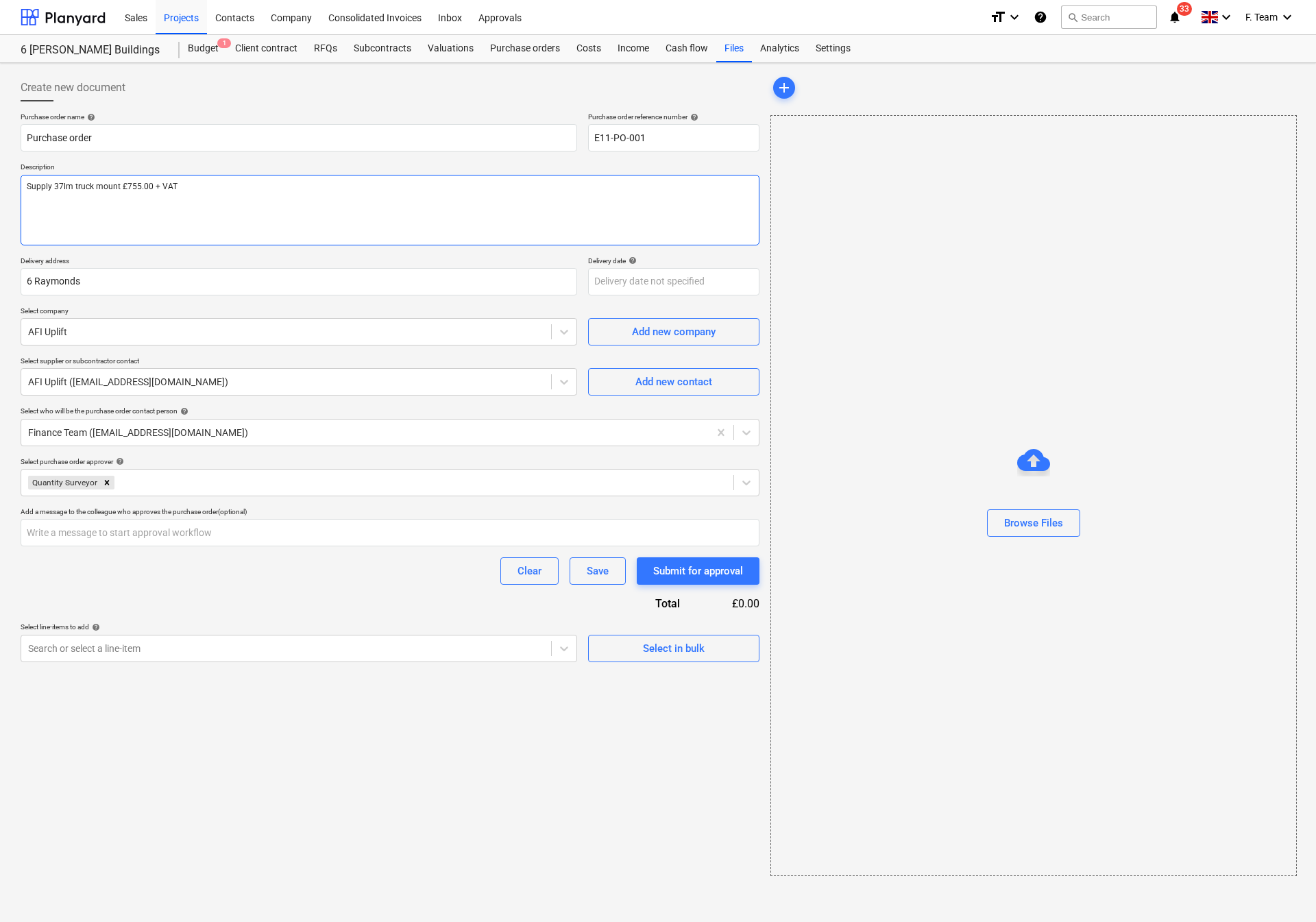
click at [219, 187] on textarea "Supply 37lm truck mount £755.00 + VAT" at bounding box center [390, 210] width 739 height 71
drag, startPoint x: 214, startPoint y: 189, endPoint x: 120, endPoint y: 183, distance: 94.2
click at [120, 183] on textarea "Supply 37lm truck mount £755.00 + VAT" at bounding box center [390, 210] width 739 height 71
type textarea "x"
type textarea "Supply 37lm truck mount"
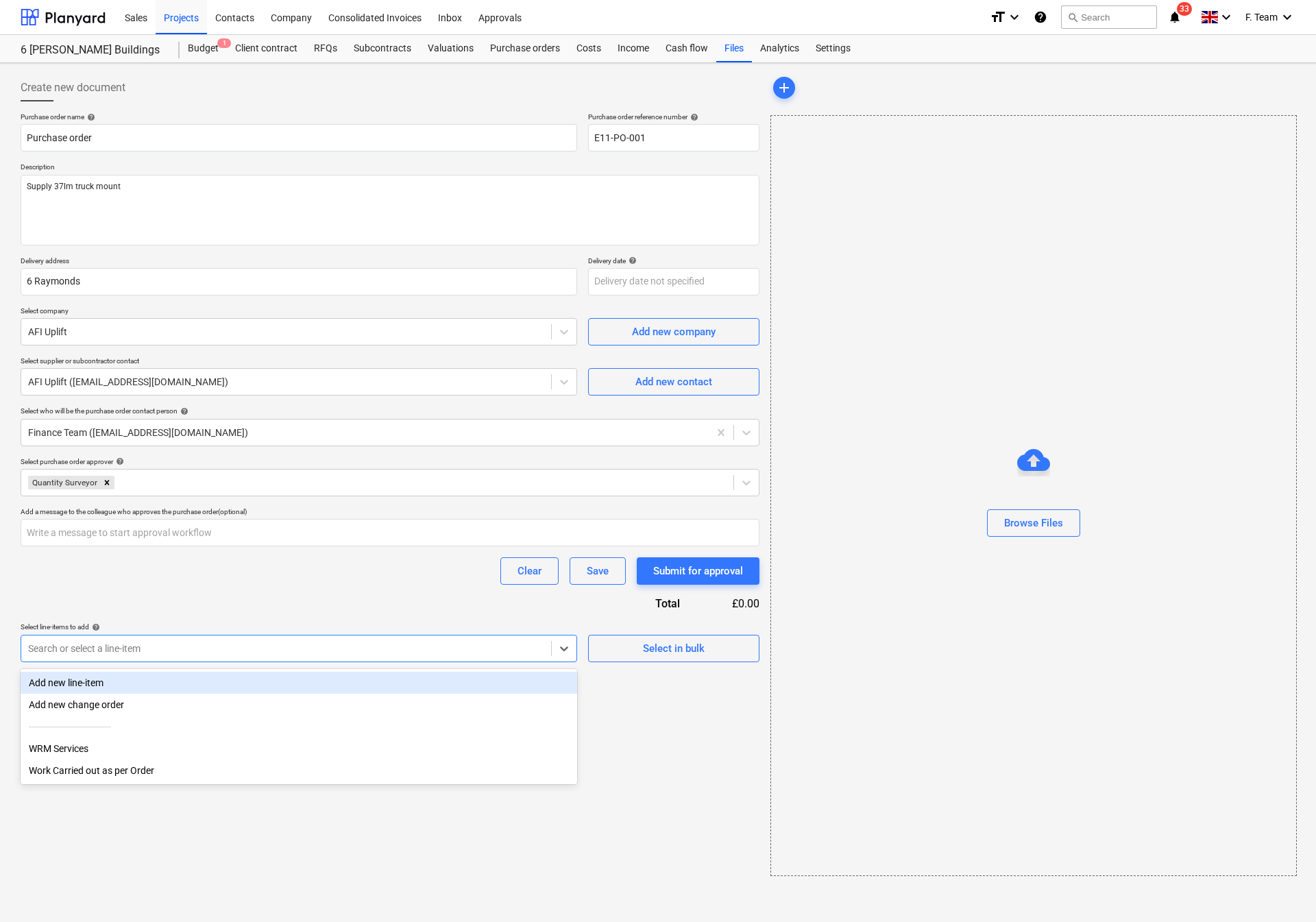
click at [543, 658] on div "Search or select a line-item" at bounding box center [286, 648] width 530 height 19
click at [355, 686] on div "Add new line-item" at bounding box center [299, 682] width 556 height 22
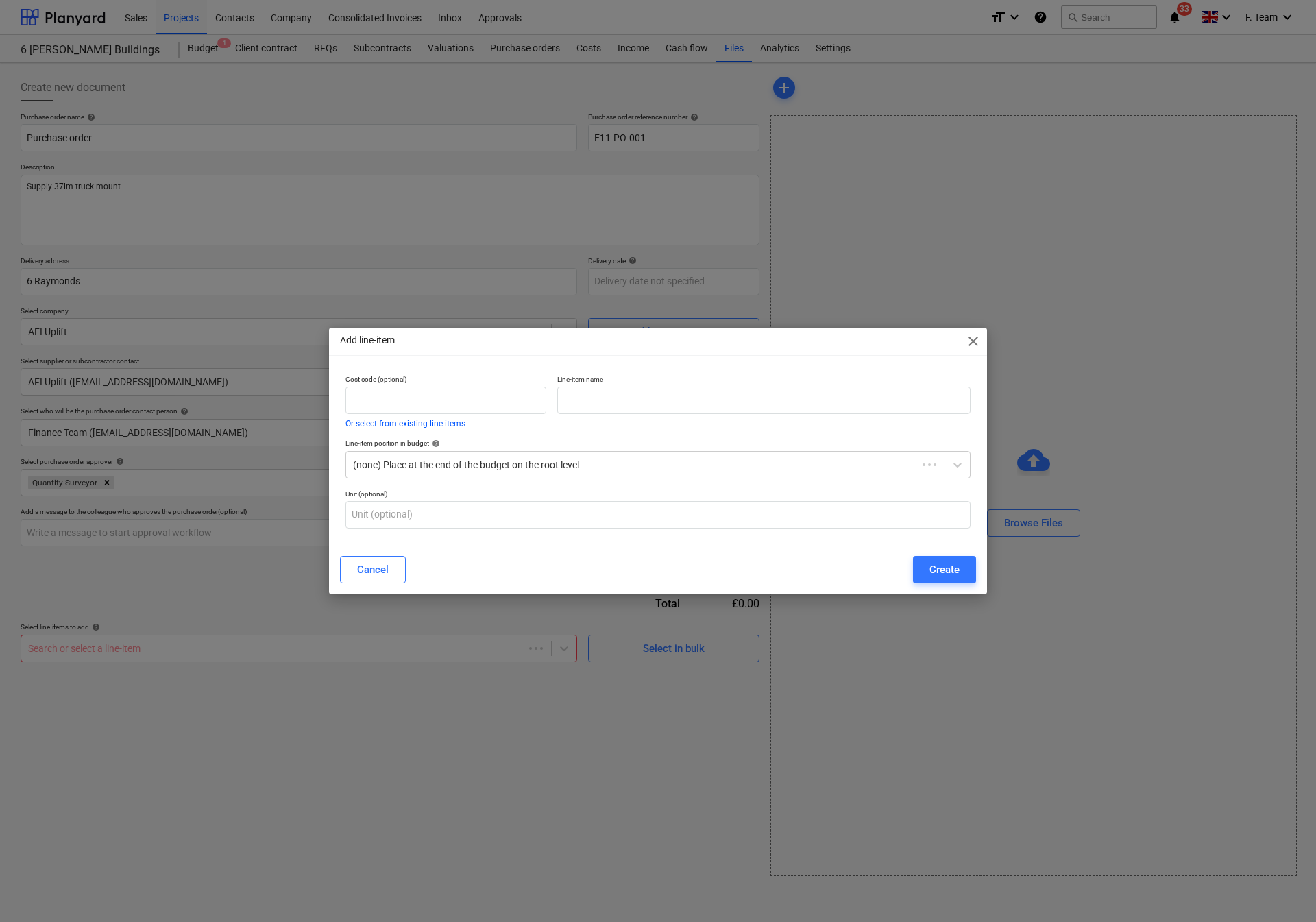
type textarea "x"
click at [603, 403] on input "text" at bounding box center [763, 400] width 413 height 27
paste input "• Supply 37lm truck mount"
click at [584, 406] on input "• Supply 37lm truck mount" at bounding box center [763, 400] width 413 height 27
type input "Supply 37lm truck mount"
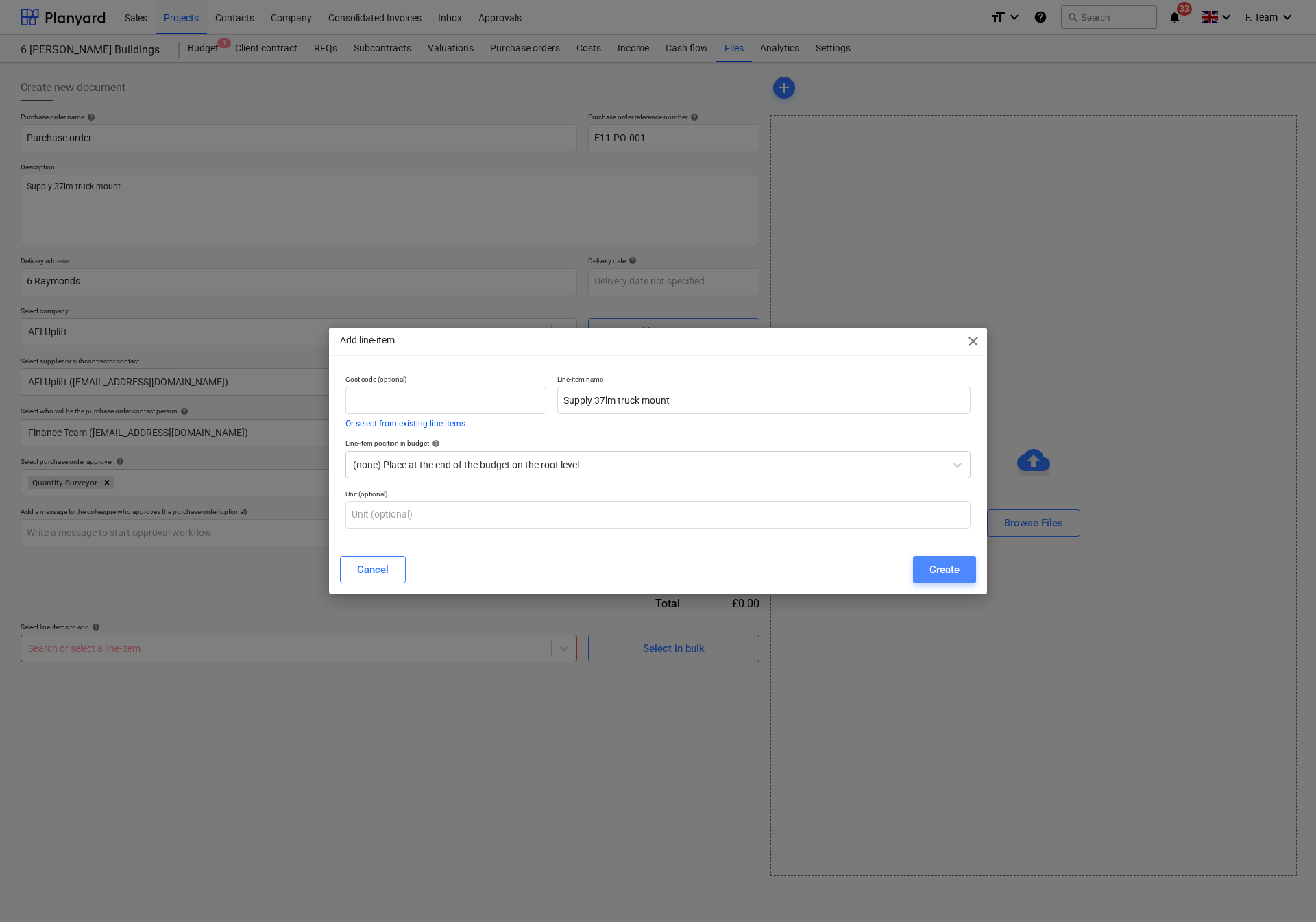
click at [935, 561] on div "Create" at bounding box center [945, 569] width 30 height 18
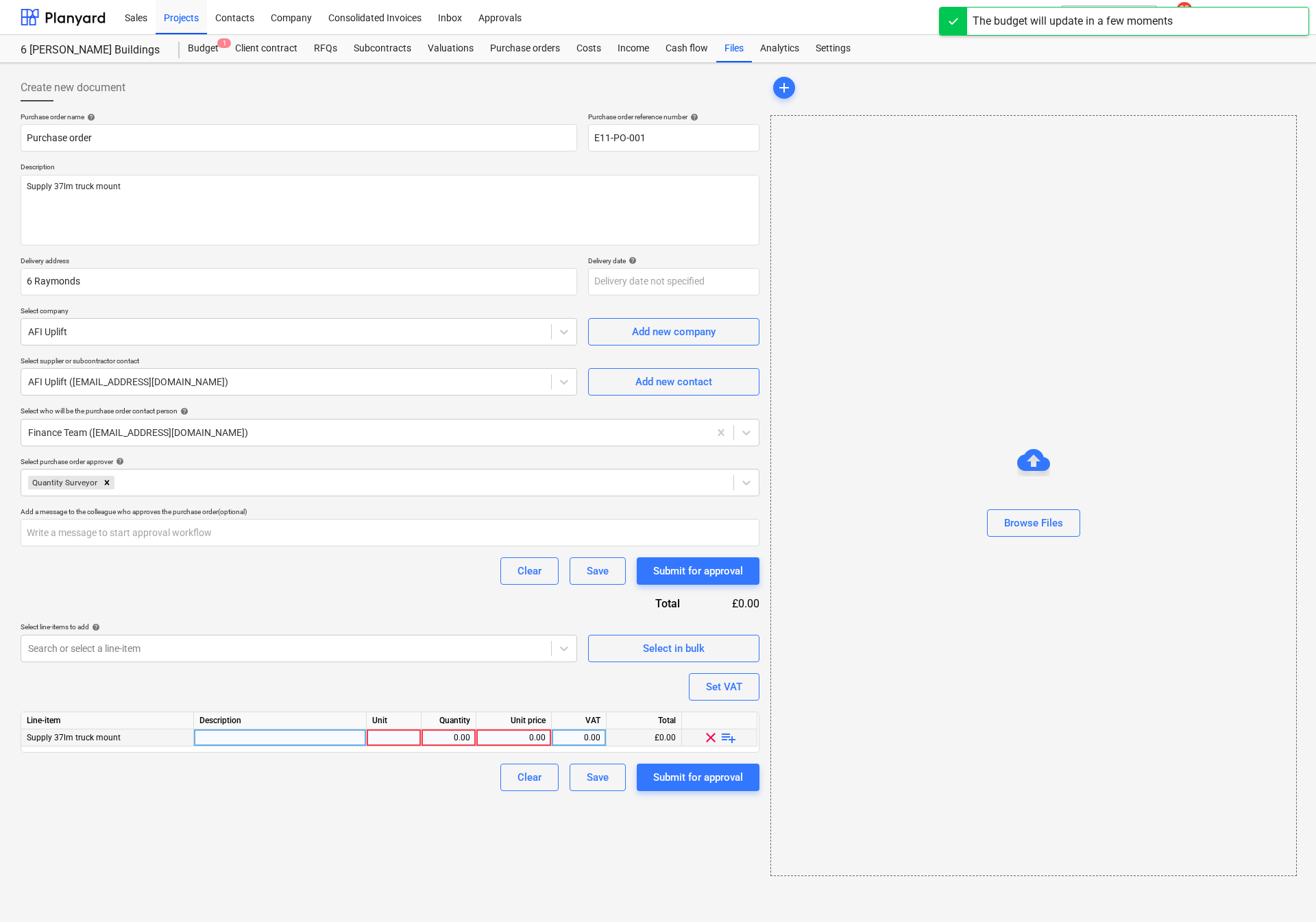
type textarea "x"
click at [252, 742] on div at bounding box center [280, 738] width 173 height 17
click at [218, 740] on input "• Supply 37lm truck mount" at bounding box center [280, 737] width 172 height 16
type input "Supply 37lm truck mount"
type textarea "x"
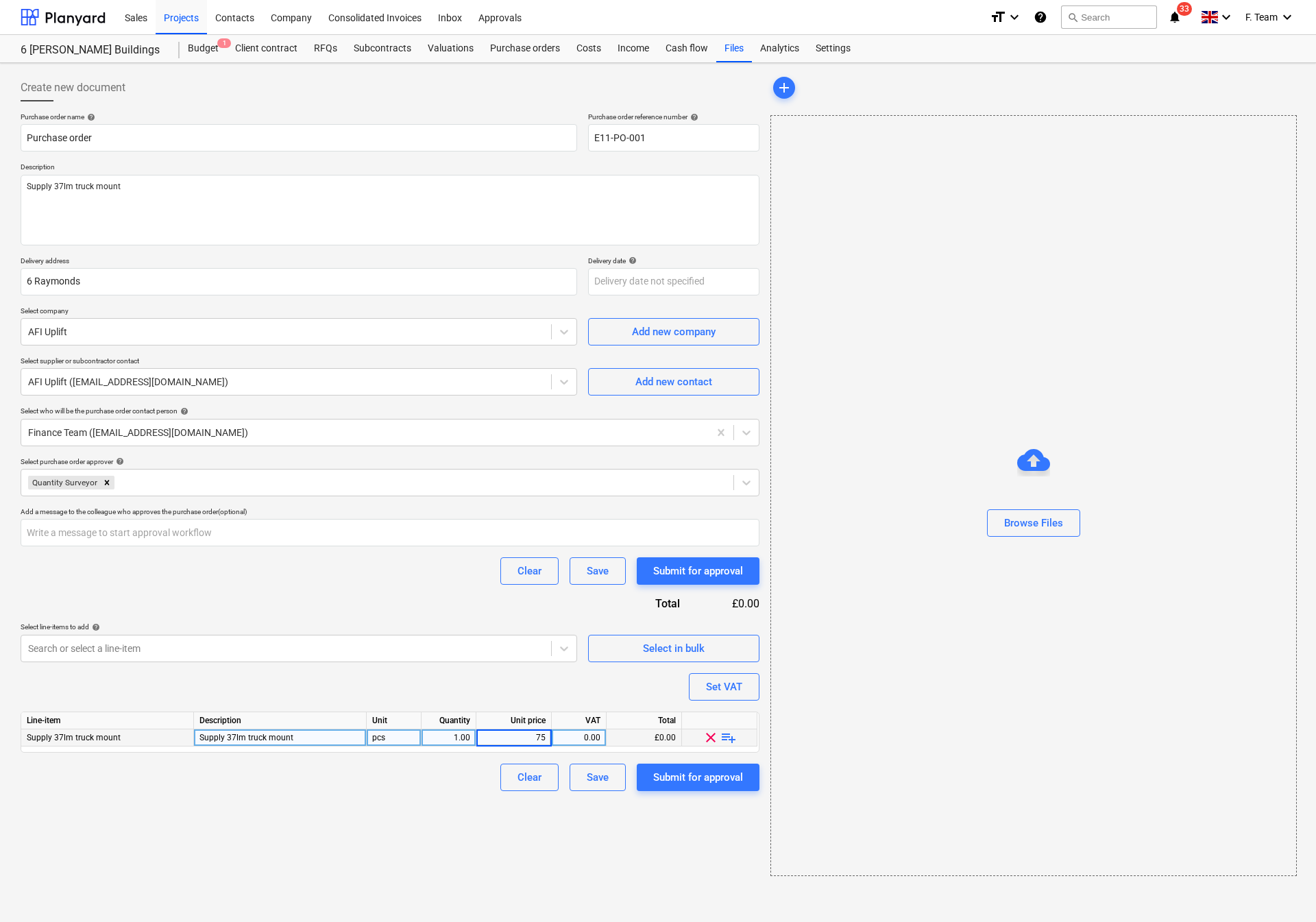
type input "755"
type textarea "x"
type input "20"
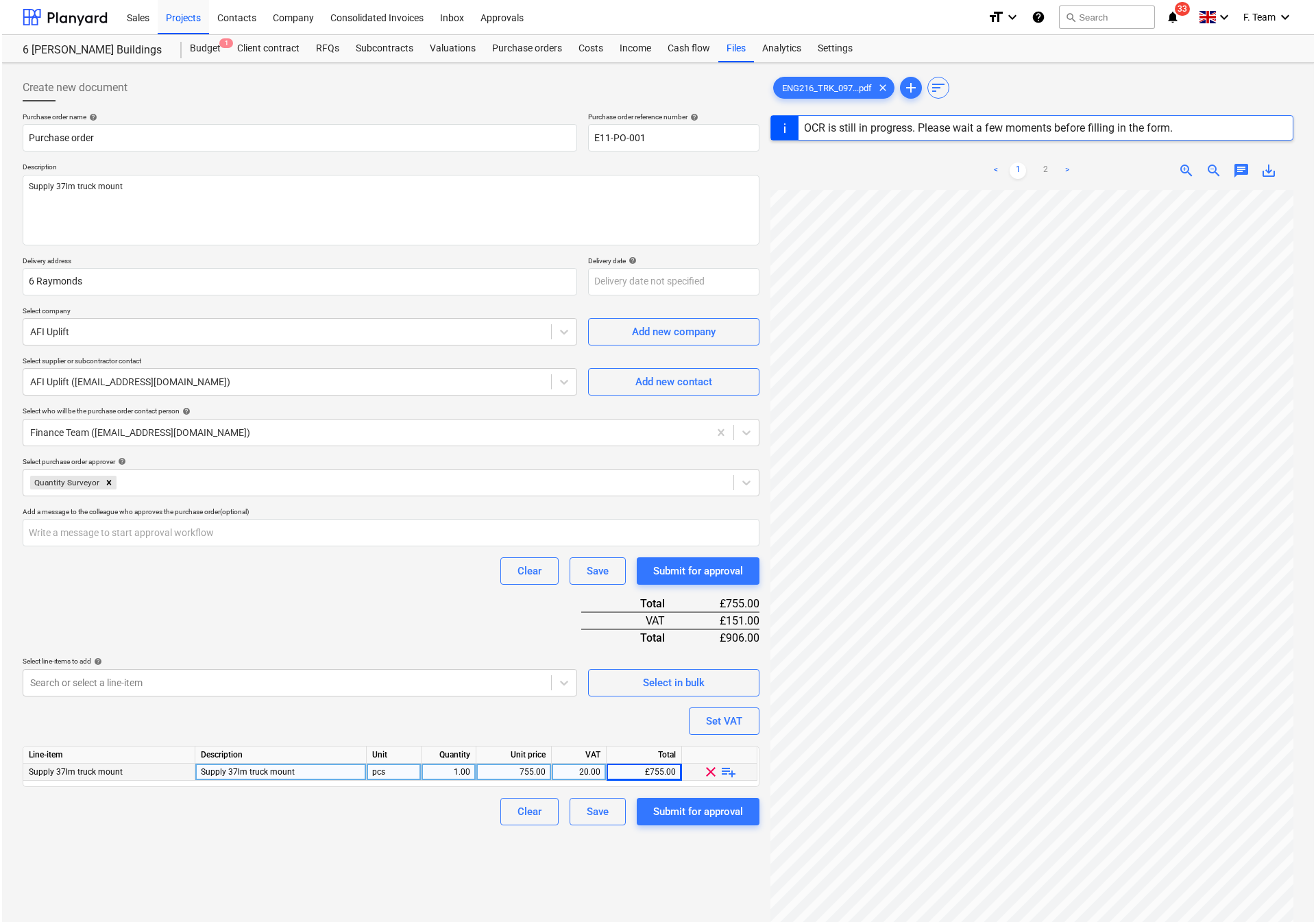
scroll to position [201, 270]
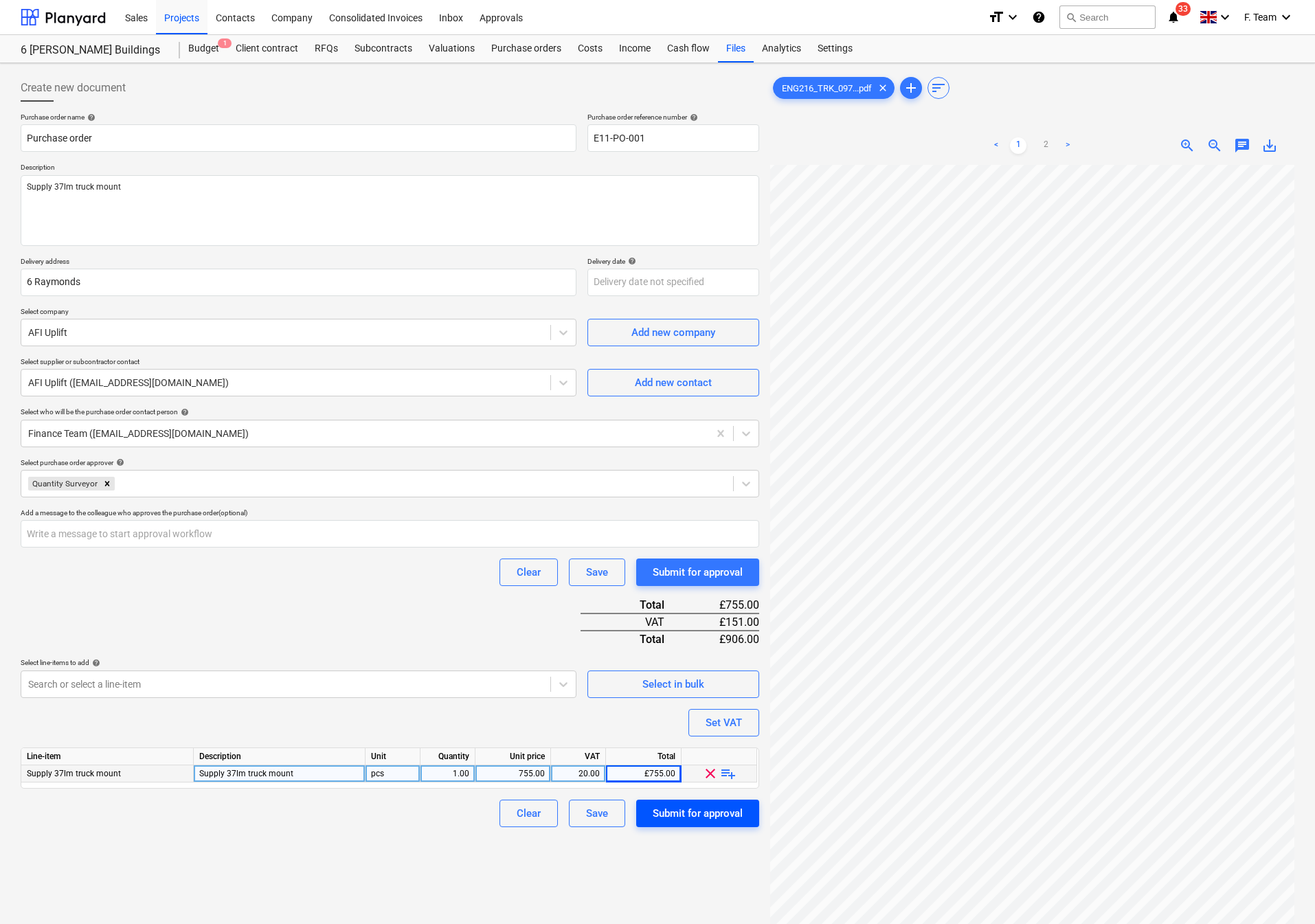
click at [690, 819] on div "Submit for approval" at bounding box center [697, 813] width 90 height 18
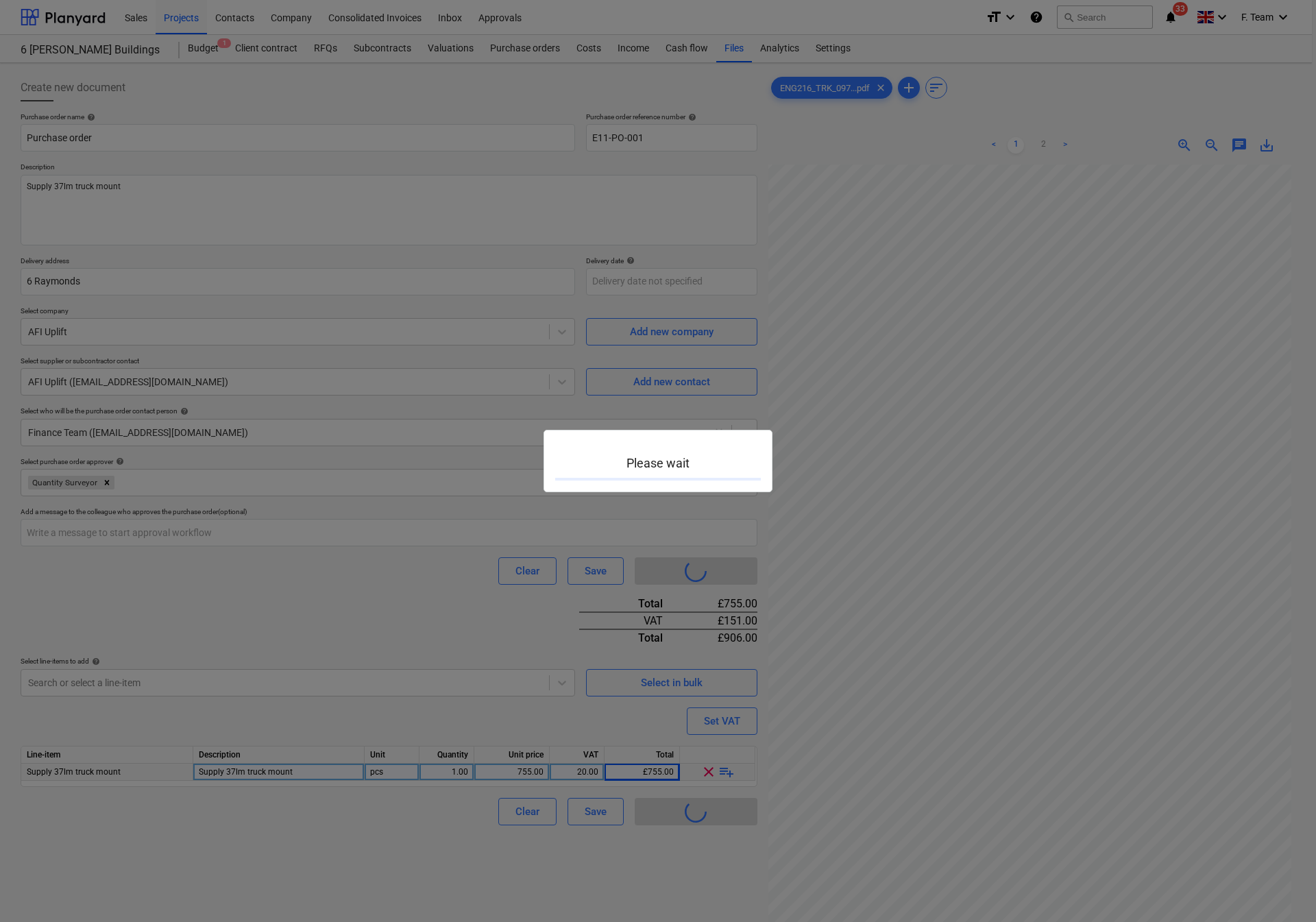
type textarea "x"
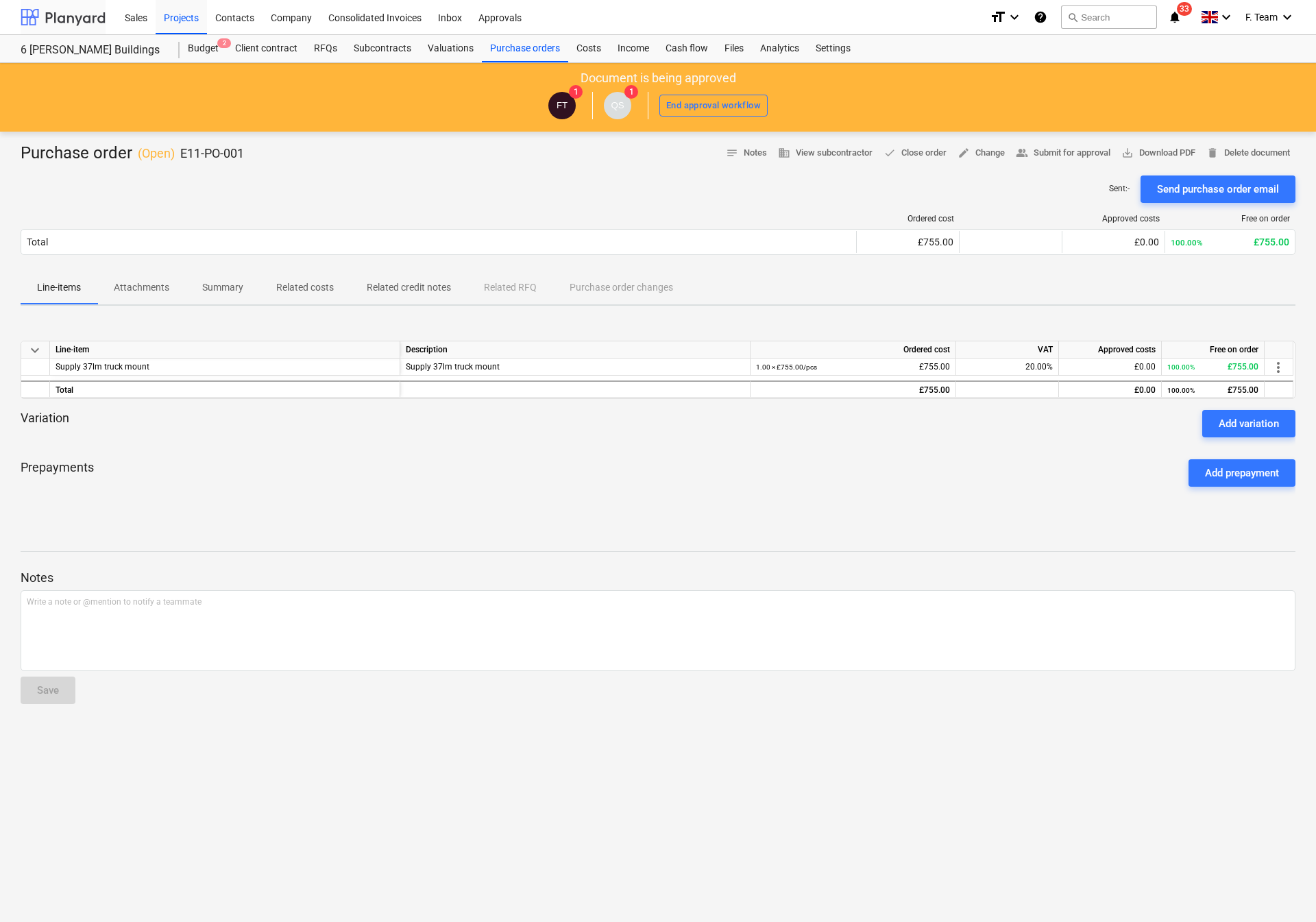
click at [61, 9] on div at bounding box center [63, 17] width 85 height 34
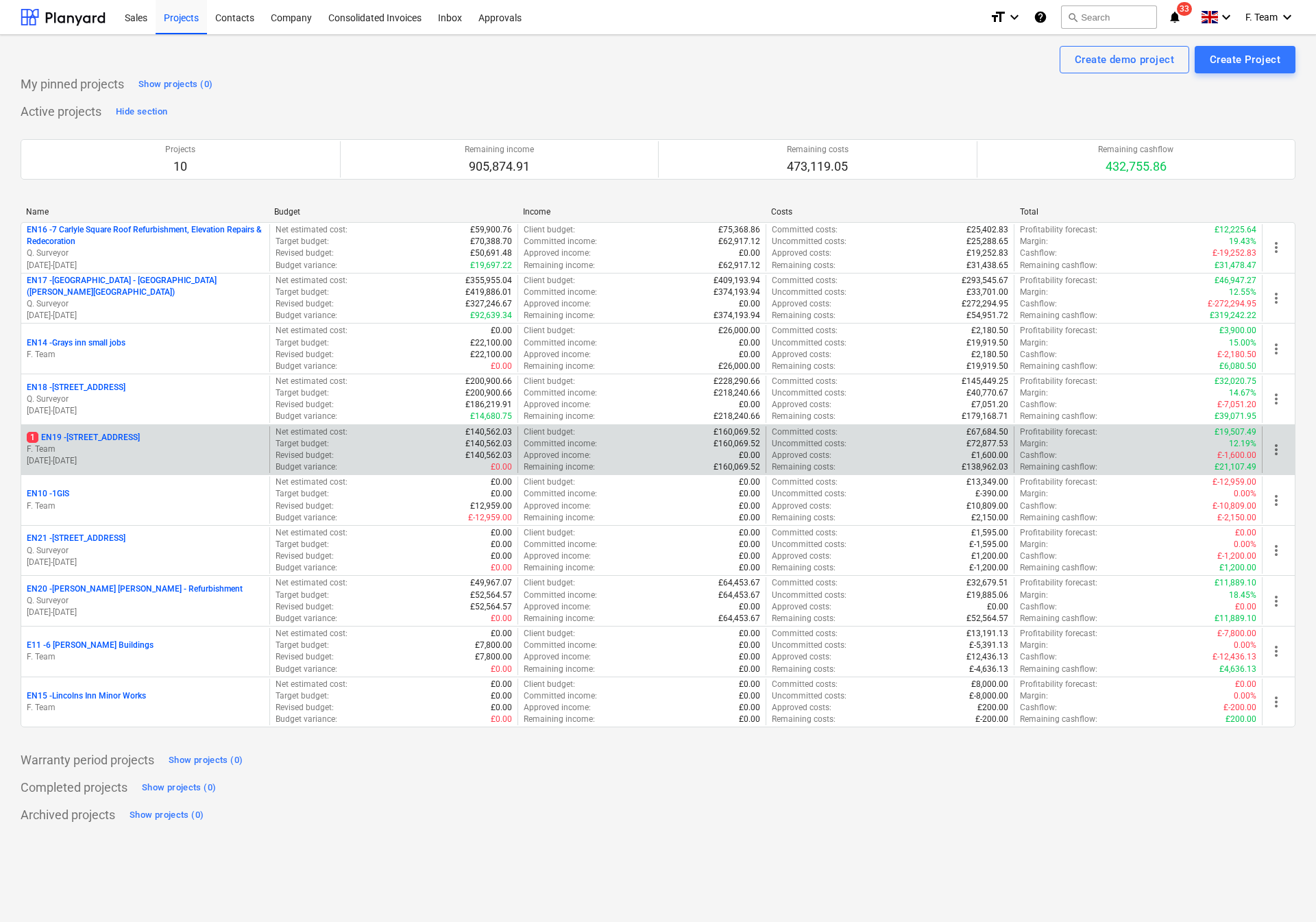
click at [161, 447] on p "F. Team" at bounding box center [145, 449] width 237 height 11
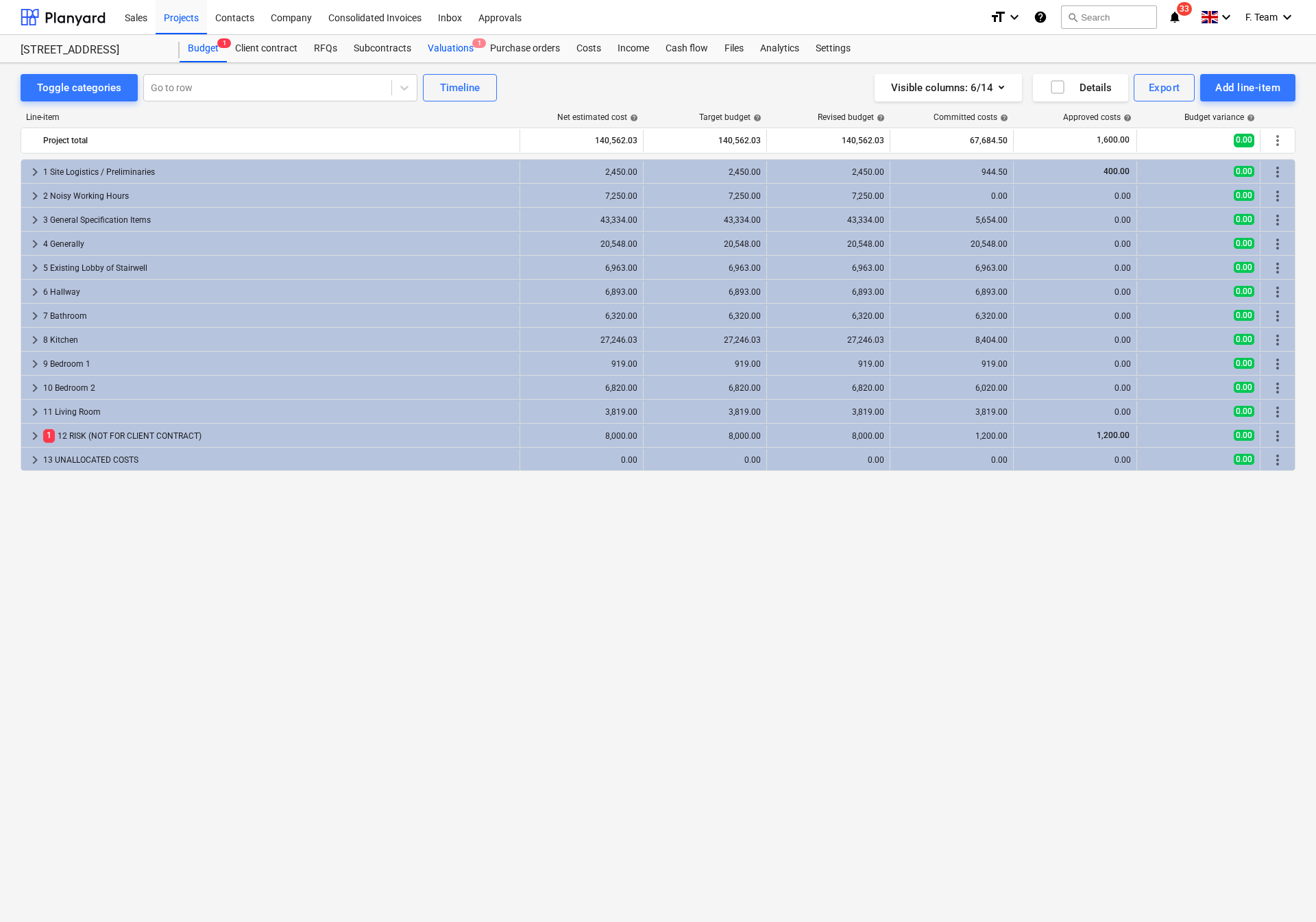
click at [450, 49] on div "Valuations 1" at bounding box center [451, 48] width 62 height 27
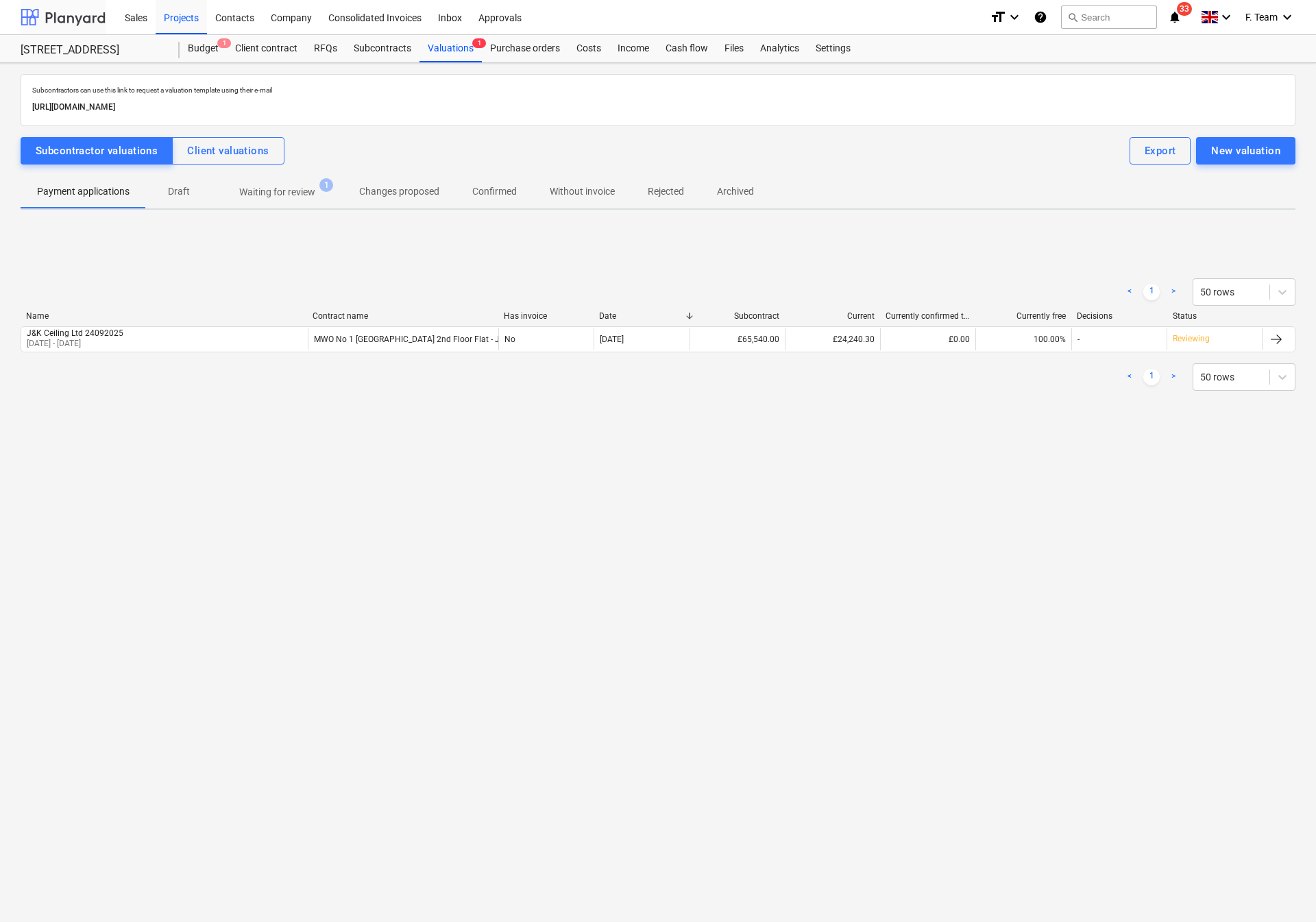
click at [40, 25] on div at bounding box center [63, 17] width 85 height 34
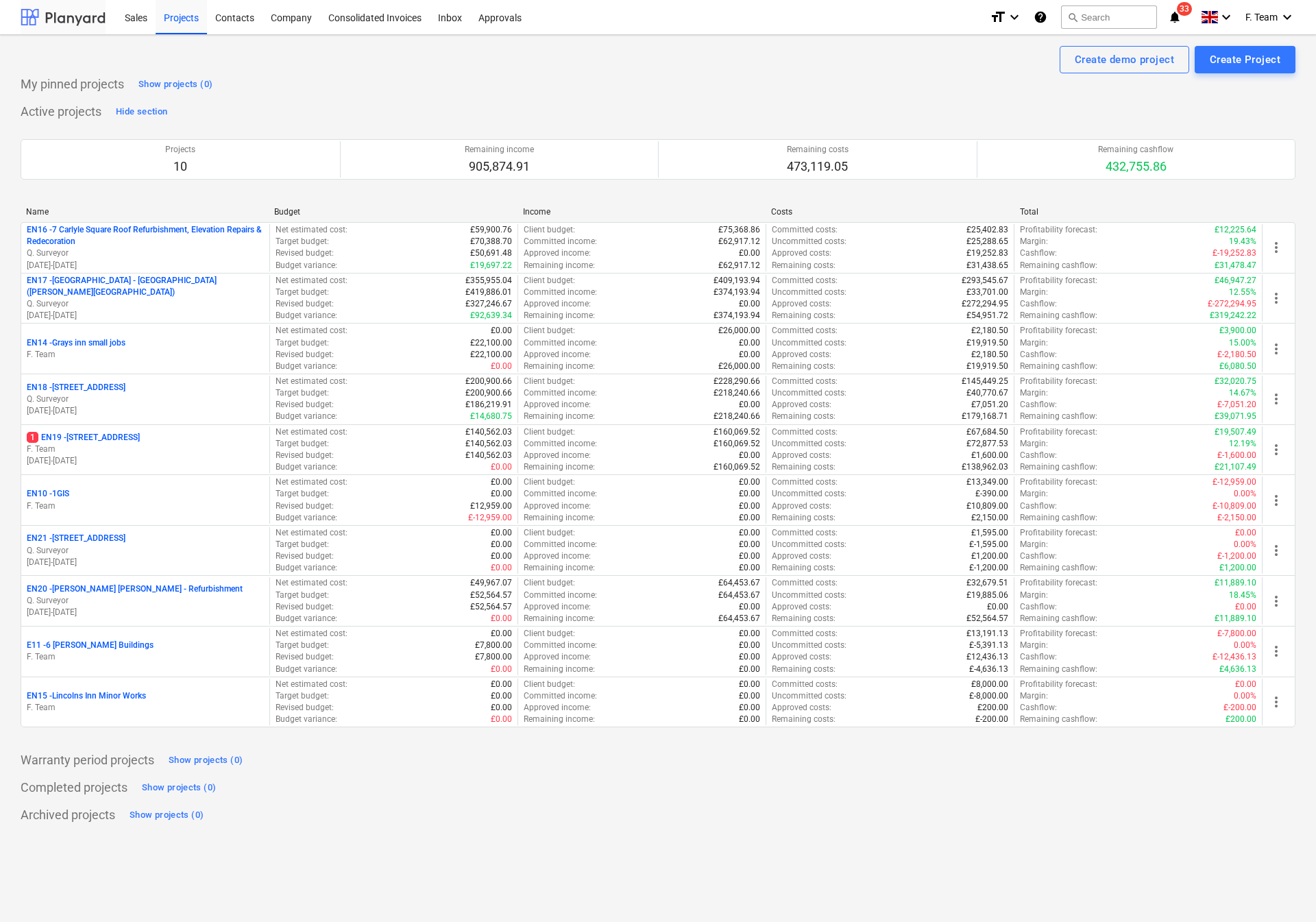
click at [36, 23] on div at bounding box center [63, 17] width 85 height 34
click at [830, 788] on div "Completed projects Show projects (0)" at bounding box center [658, 787] width 1275 height 22
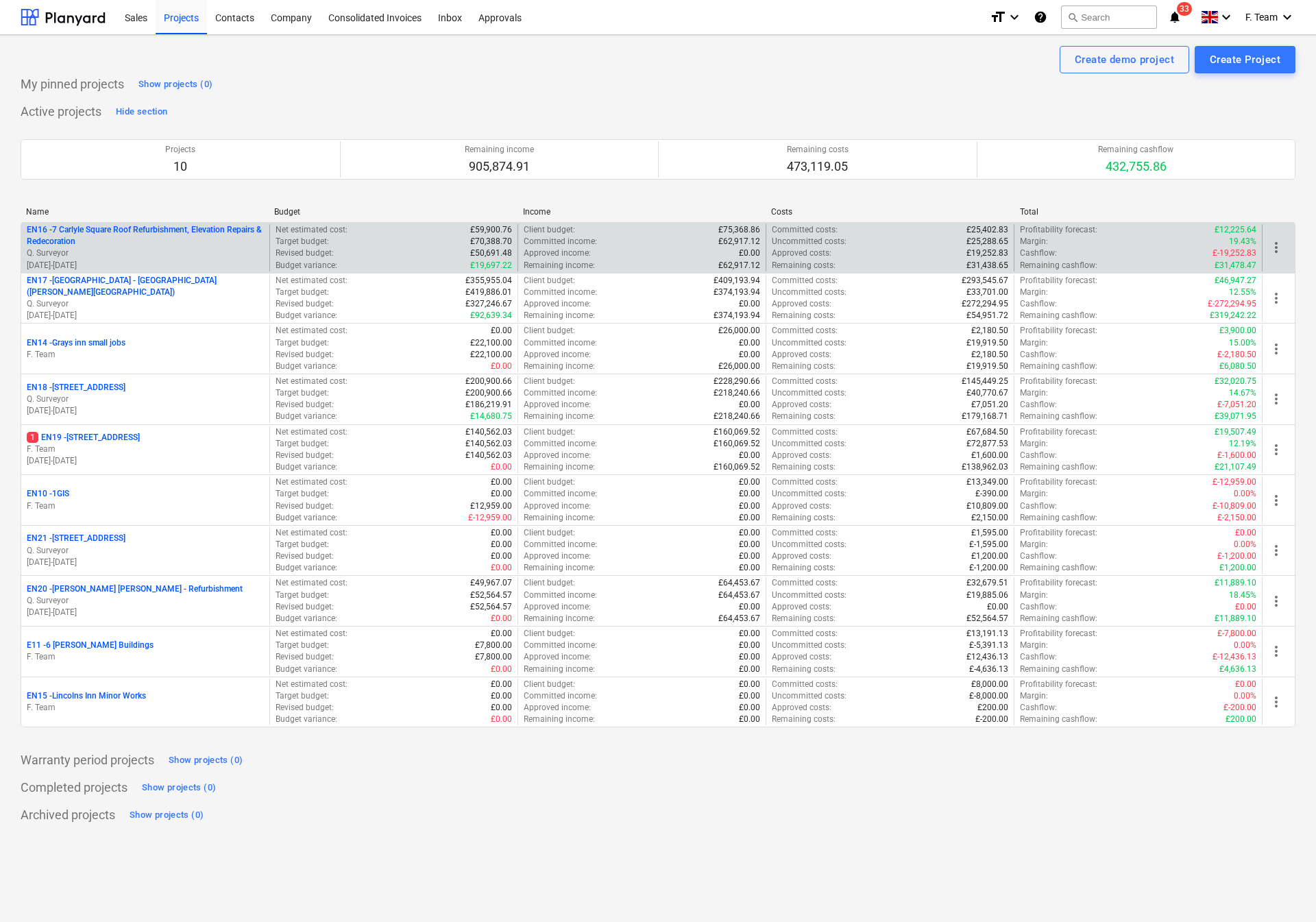
click at [185, 247] on p "EN16 - 7 Carlyle Square Roof Refurbishment, Elevation Repairs & Redecoration" at bounding box center [145, 235] width 237 height 24
